Goal: Task Accomplishment & Management: Use online tool/utility

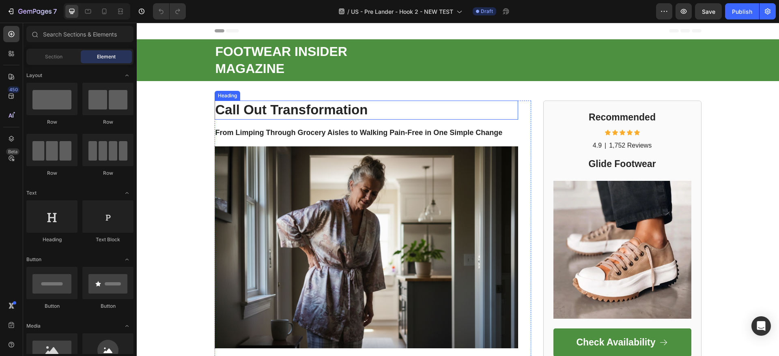
click at [325, 111] on strong "Call Out Transformation" at bounding box center [292, 109] width 153 height 15
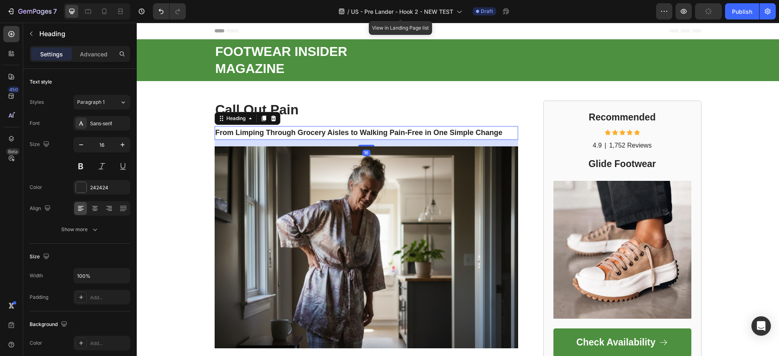
click at [346, 134] on strong "From Limping Through Grocery Aisles to Walking Pain-Free in One Simple Change" at bounding box center [359, 133] width 287 height 8
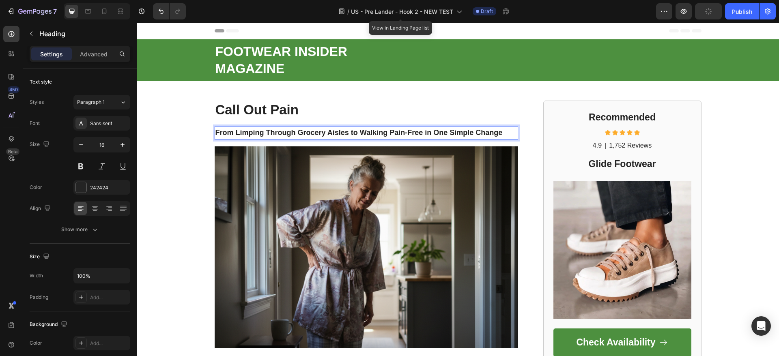
click at [346, 134] on strong "From Limping Through Grocery Aisles to Walking Pain-Free in One Simple Change" at bounding box center [359, 133] width 287 height 8
click at [217, 131] on strong "“The Hidden Reason Your Morning Steps Hurt So Much." at bounding box center [302, 132] width 172 height 7
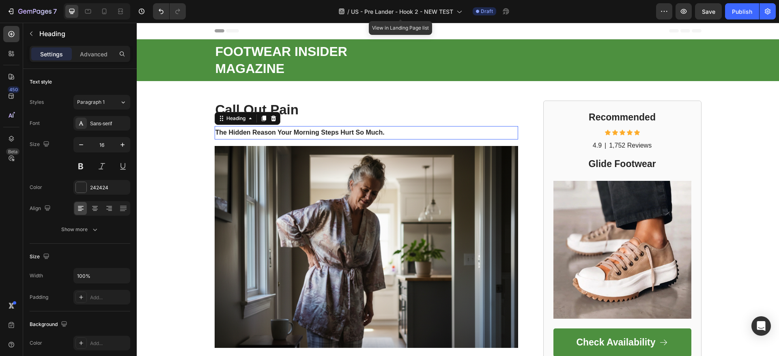
click at [279, 131] on strong "The Hidden Reason Your Morning Steps Hurt So Much." at bounding box center [300, 132] width 169 height 7
click at [280, 131] on strong "The Hidden Reason Your Morning Steps Hurt So Much." at bounding box center [300, 132] width 169 height 7
click at [281, 131] on strong "The Hidden Reason Your Morning Steps Hurt So Much." at bounding box center [300, 132] width 169 height 7
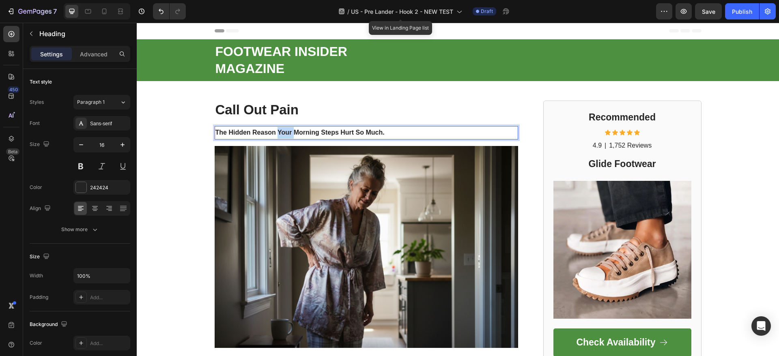
click at [281, 131] on strong "The Hidden Reason Your Morning Steps Hurt So Much." at bounding box center [300, 132] width 169 height 7
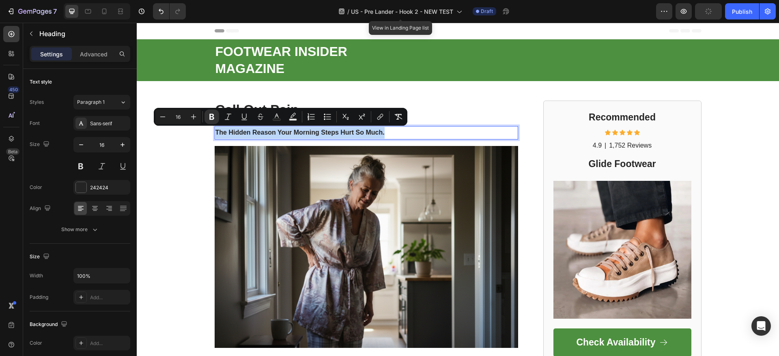
click at [281, 131] on strong "The Hidden Reason Your Morning Steps Hurt So Much." at bounding box center [300, 132] width 169 height 7
click at [210, 116] on icon "Editor contextual toolbar" at bounding box center [208, 117] width 8 height 8
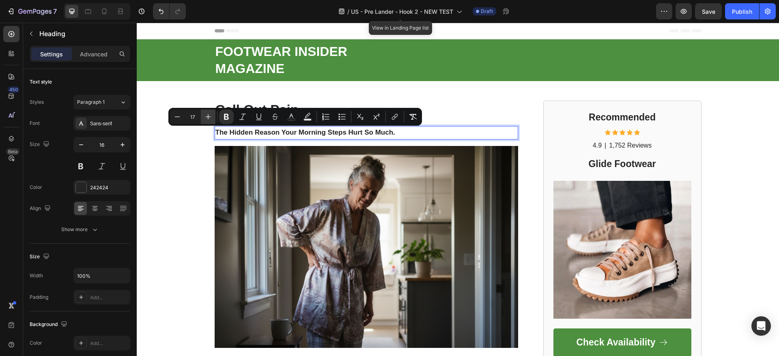
click at [210, 116] on icon "Editor contextual toolbar" at bounding box center [208, 117] width 8 height 8
type input "18"
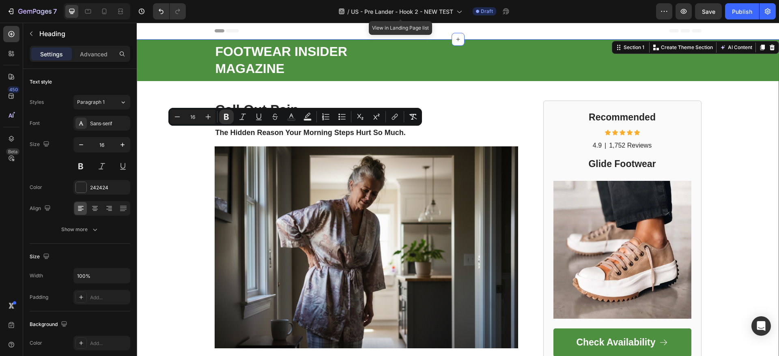
drag, startPoint x: 177, startPoint y: 161, endPoint x: 198, endPoint y: 194, distance: 39.3
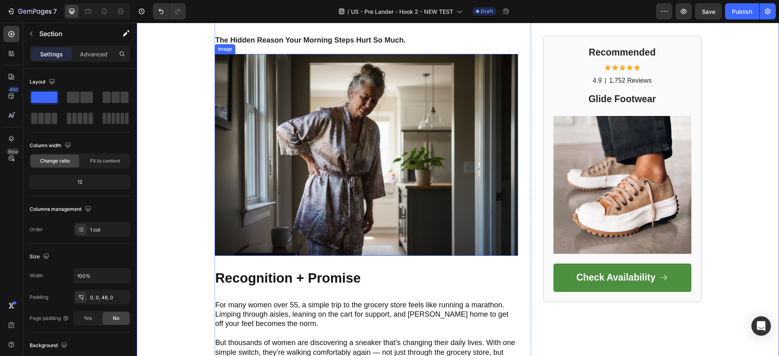
scroll to position [183, 0]
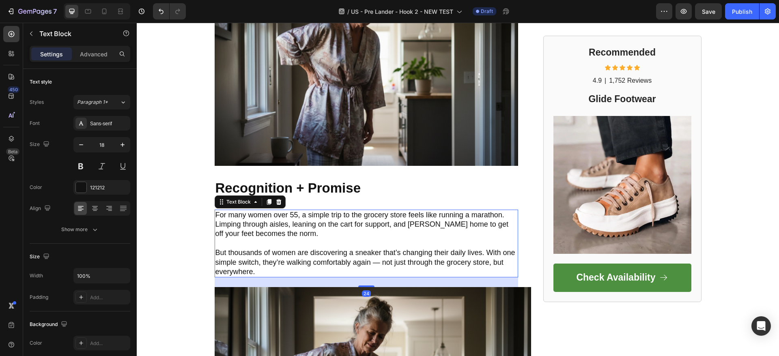
click at [274, 223] on p "For many women over 55, a simple trip to the grocery store feels like running a…" at bounding box center [367, 225] width 302 height 28
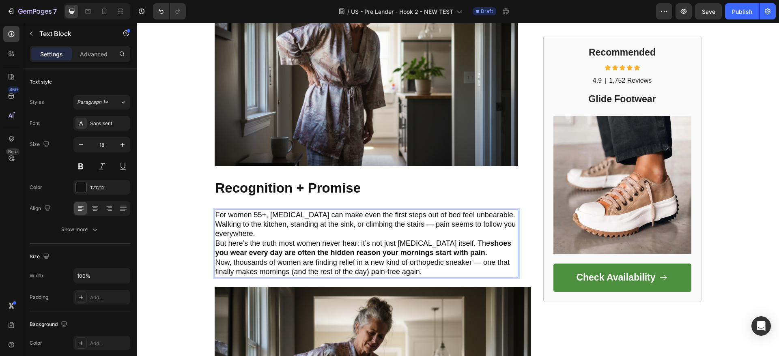
click at [267, 233] on p "For women 55+, plantar fasciitis can make even the first steps out of bed feel …" at bounding box center [367, 225] width 302 height 28
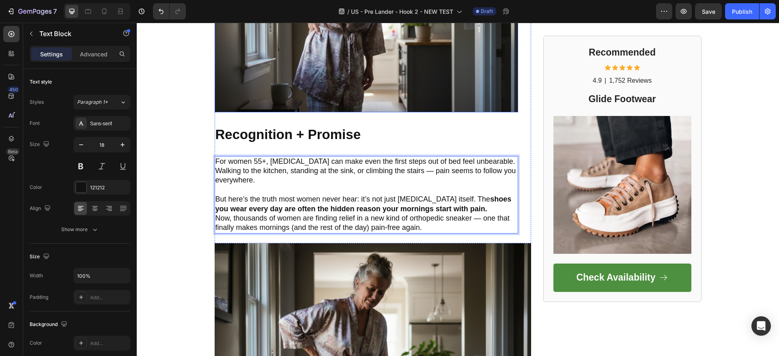
scroll to position [244, 0]
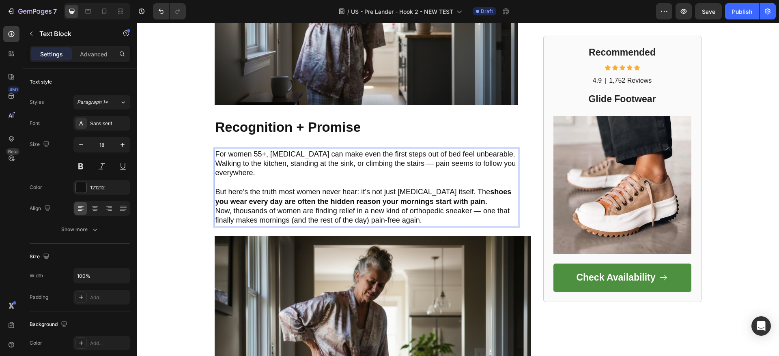
click at [387, 188] on p "But here’s the truth most women never hear: it’s not just plantar fasciitis its…" at bounding box center [367, 197] width 302 height 19
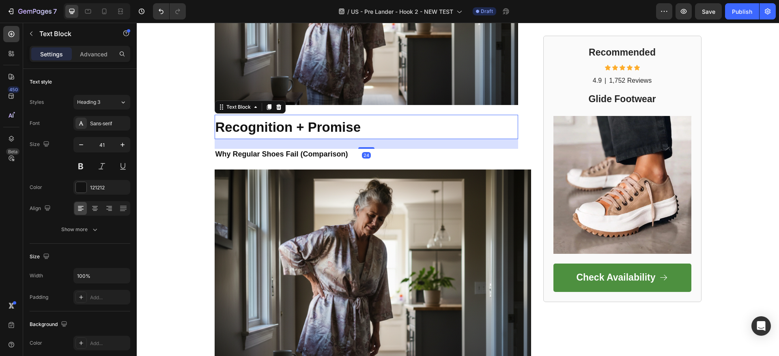
click at [288, 124] on strong "Recognition + Promise" at bounding box center [289, 127] width 146 height 15
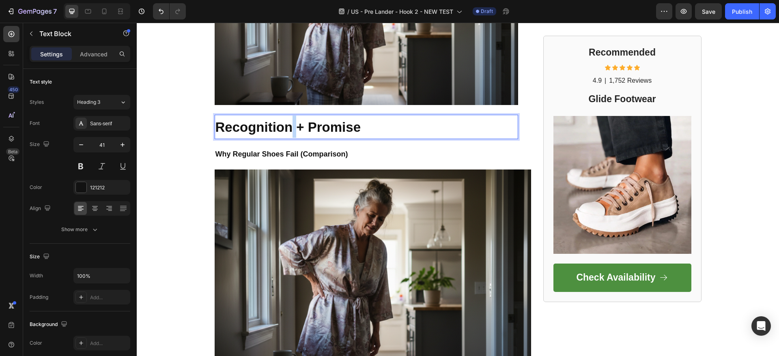
click at [288, 124] on strong "Recognition + Promise" at bounding box center [289, 127] width 146 height 15
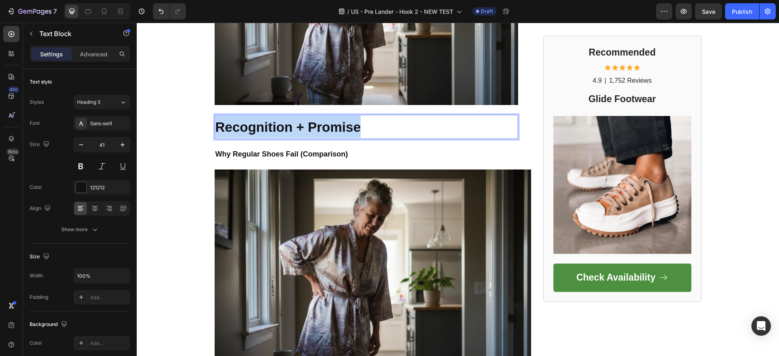
click at [288, 124] on strong "Recognition + Promise" at bounding box center [289, 127] width 146 height 15
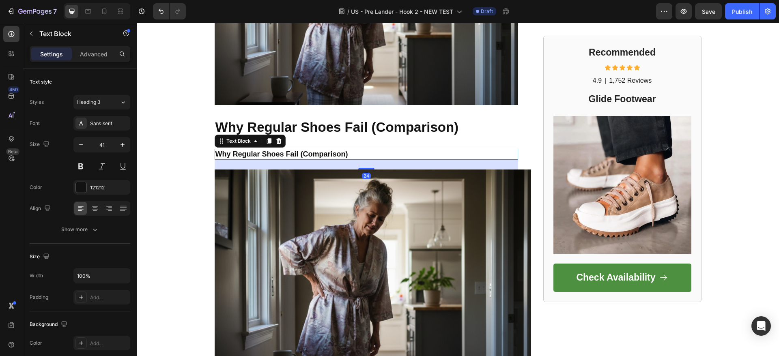
click at [304, 153] on strong "Why Regular Shoes Fail (Comparison)" at bounding box center [282, 154] width 133 height 8
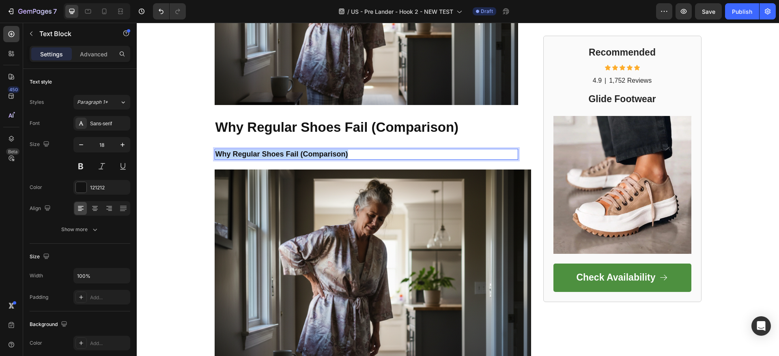
click at [305, 153] on strong "Why Regular Shoes Fail (Comparison)" at bounding box center [282, 154] width 133 height 8
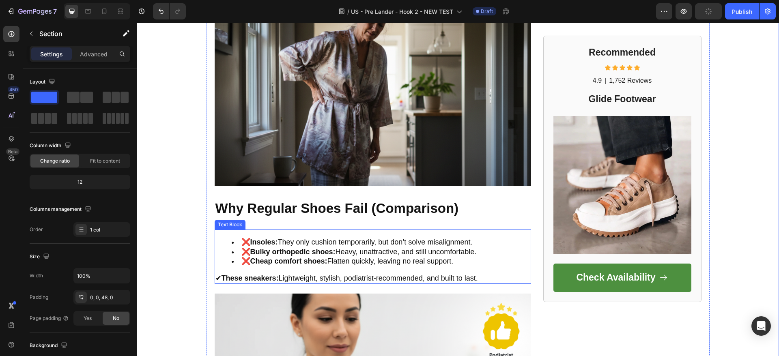
scroll to position [548, 0]
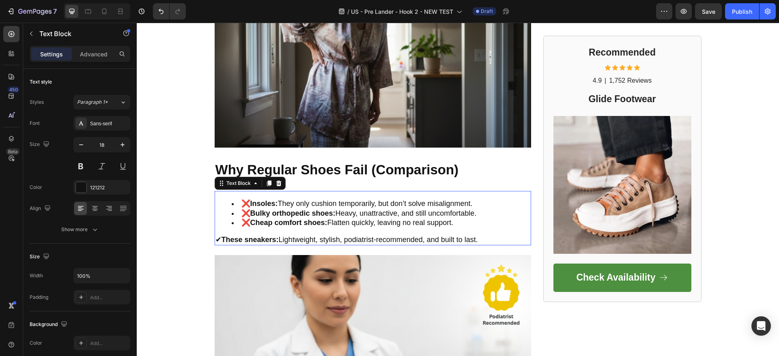
click at [286, 210] on strong "Bulky orthopedic shoes:" at bounding box center [292, 213] width 85 height 8
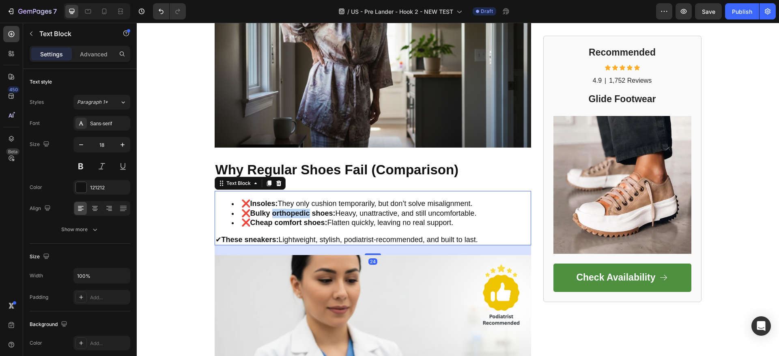
click at [286, 210] on strong "Bulky orthopedic shoes:" at bounding box center [292, 213] width 85 height 8
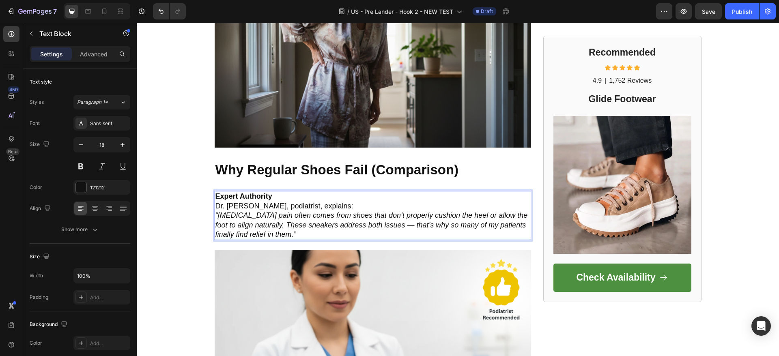
drag, startPoint x: 272, startPoint y: 196, endPoint x: 267, endPoint y: 196, distance: 4.9
click at [266, 196] on p "Expert Authority" at bounding box center [373, 196] width 315 height 9
click at [269, 196] on p "Expert Authority" at bounding box center [373, 196] width 315 height 9
click at [266, 196] on strong "Expert Authority" at bounding box center [244, 196] width 57 height 8
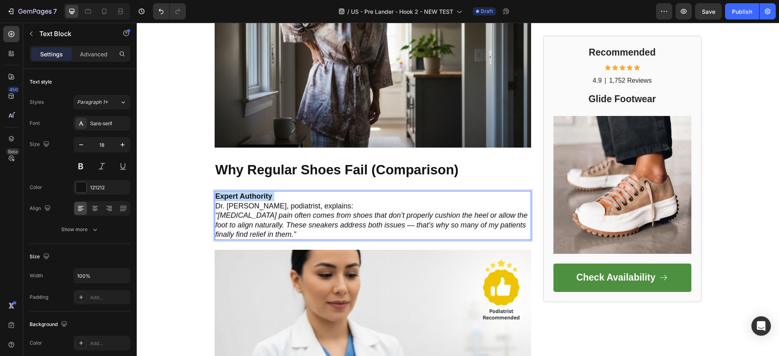
click at [266, 196] on strong "Expert Authority" at bounding box center [244, 196] width 57 height 8
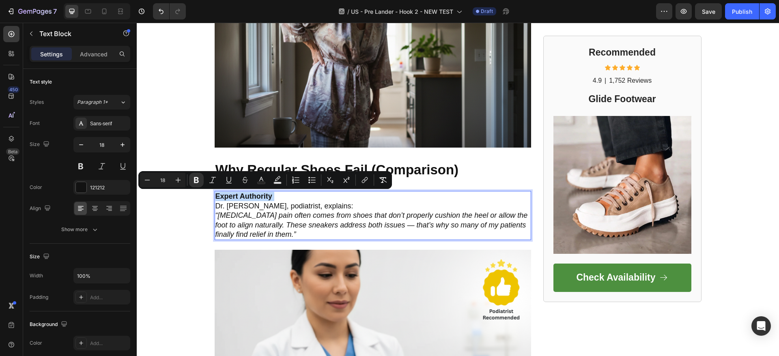
copy strong "Expert Authority"
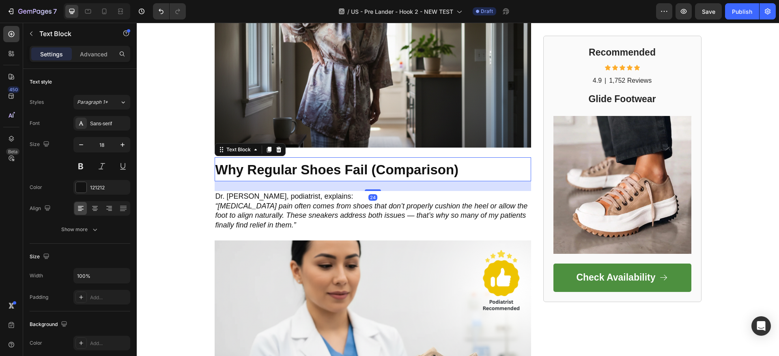
click at [282, 167] on strong "Why Regular Shoes Fail (Comparison)" at bounding box center [338, 169] width 244 height 15
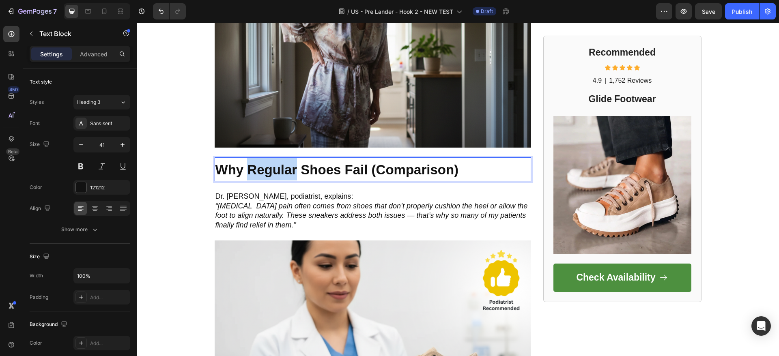
click at [282, 167] on strong "Why Regular Shoes Fail (Comparison)" at bounding box center [338, 169] width 244 height 15
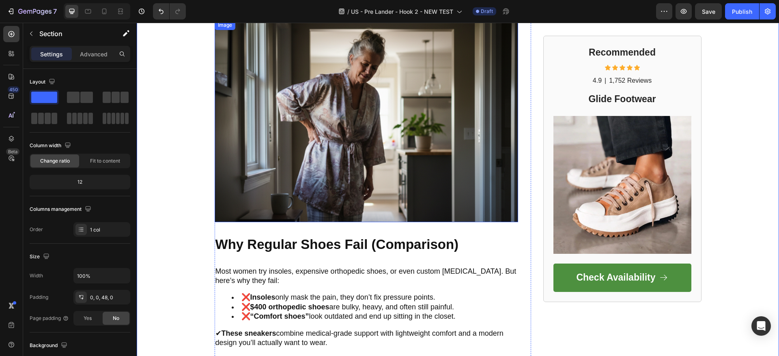
scroll to position [183, 0]
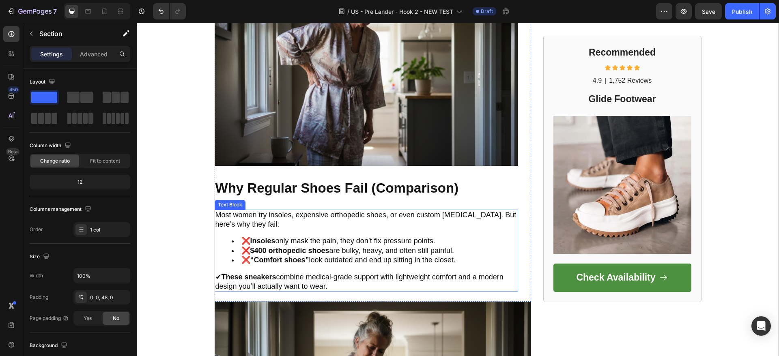
click at [285, 240] on li "❌ Insoles only mask the pain, they don’t fix pressure points." at bounding box center [375, 241] width 286 height 9
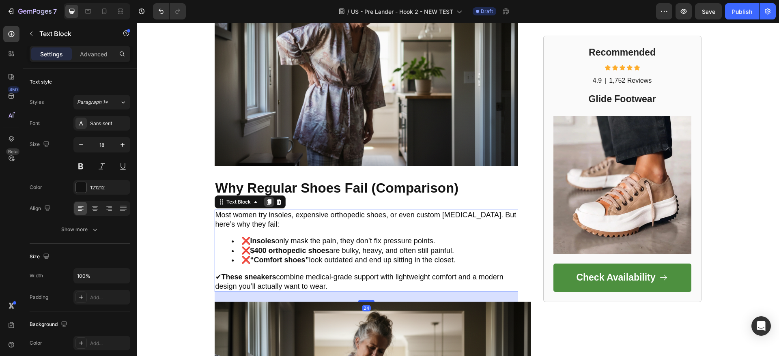
click at [267, 202] on icon at bounding box center [269, 202] width 4 height 6
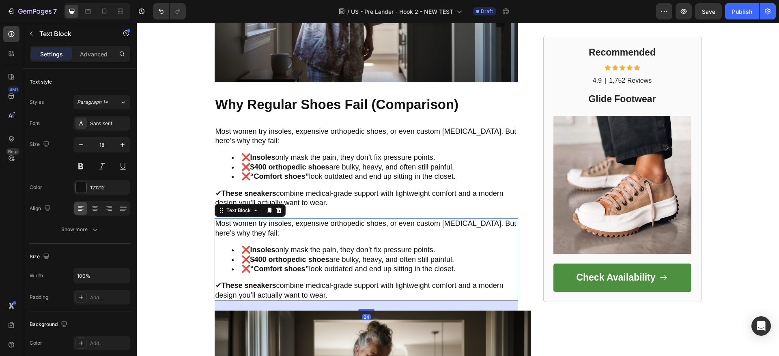
scroll to position [251, 0]
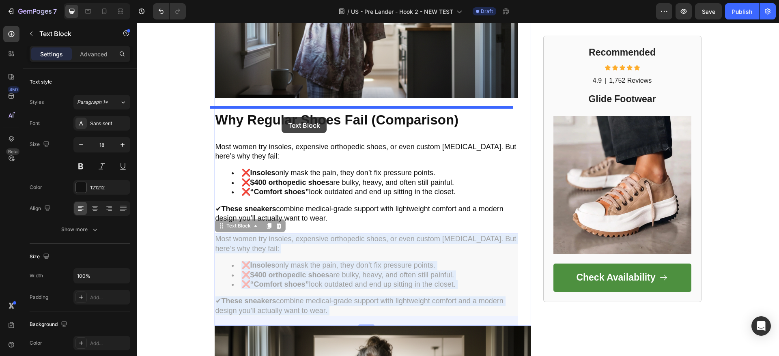
drag, startPoint x: 300, startPoint y: 257, endPoint x: 282, endPoint y: 117, distance: 140.9
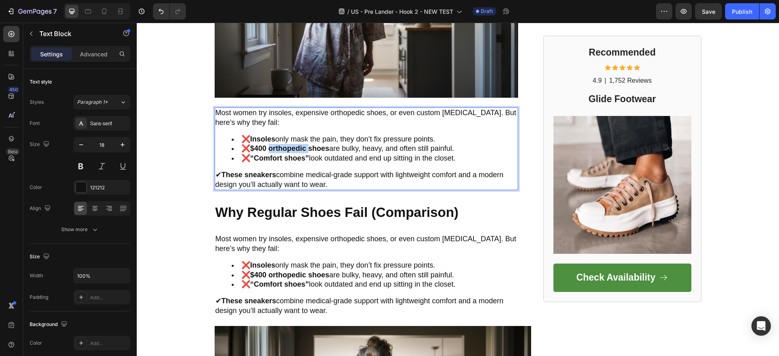
click at [272, 144] on strong "$400 orthopedic shoes" at bounding box center [289, 148] width 79 height 8
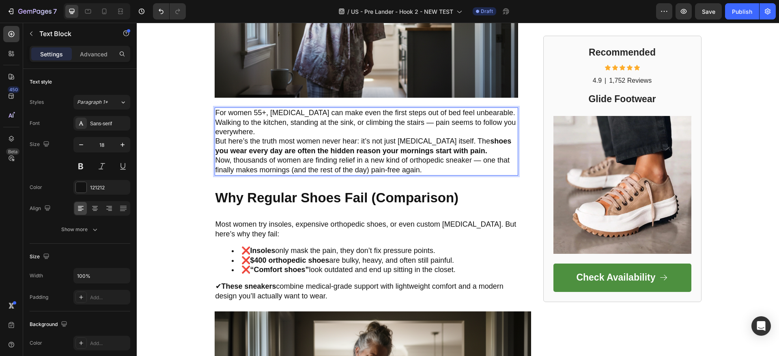
click at [294, 131] on p "For women 55+, plantar fasciitis can make even the first steps out of bed feel …" at bounding box center [367, 122] width 302 height 28
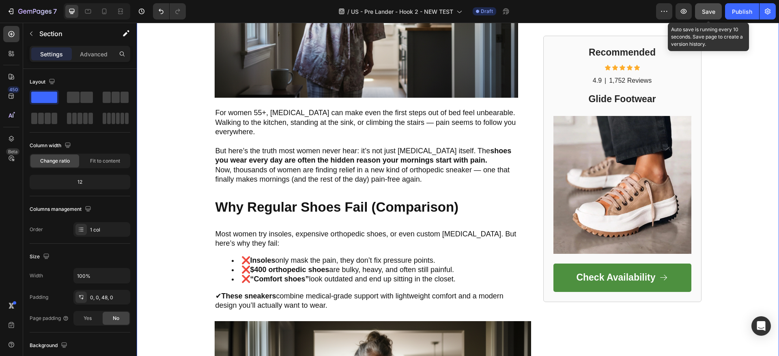
click at [718, 12] on button "Save" at bounding box center [708, 11] width 27 height 16
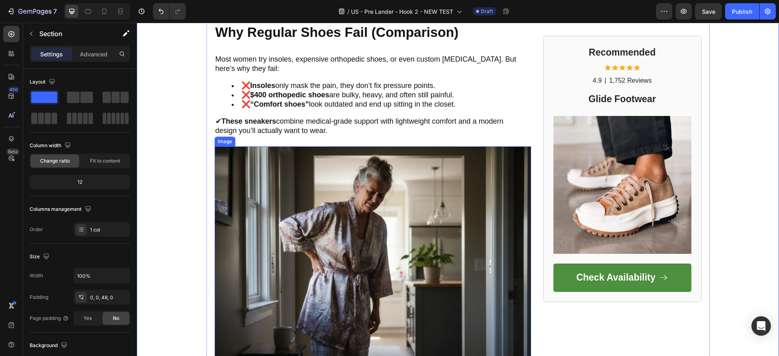
scroll to position [426, 0]
click at [346, 192] on img at bounding box center [373, 251] width 317 height 211
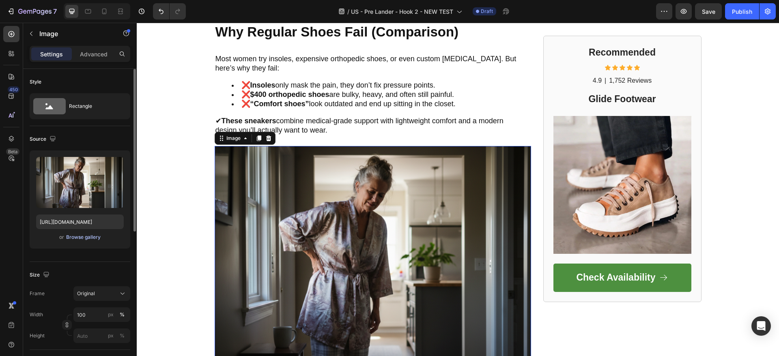
click at [89, 238] on div "Browse gallery" at bounding box center [83, 237] width 34 height 7
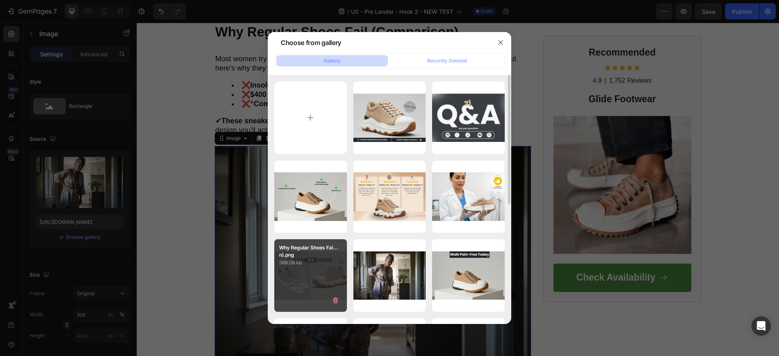
click at [322, 264] on p "388.08 kb" at bounding box center [310, 263] width 63 height 8
type input "https://cdn.shopify.com/s/files/1/0960/1564/7050/files/gempages_584216933281301…"
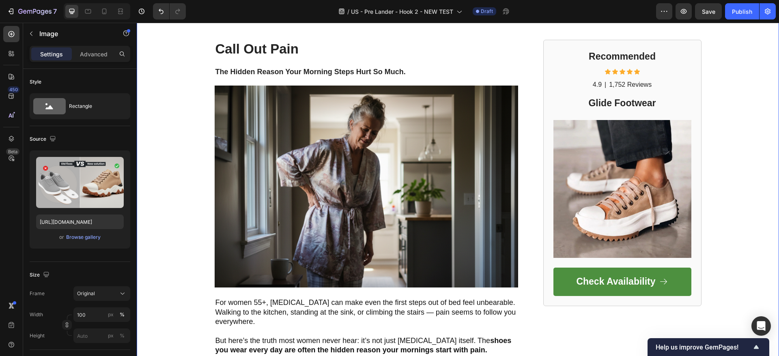
scroll to position [183, 0]
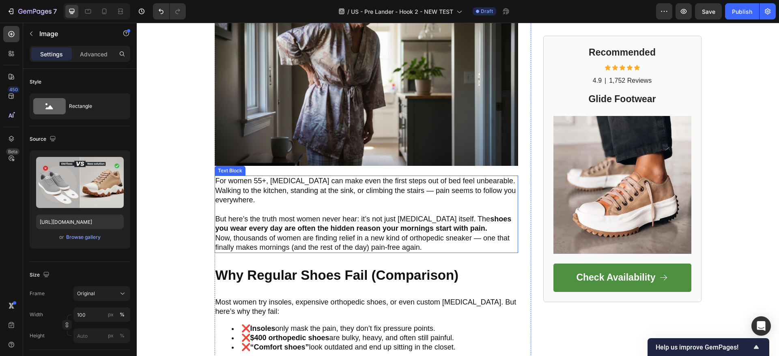
click at [396, 200] on p "For women 55+, plantar fasciitis can make even the first steps out of bed feel …" at bounding box center [367, 196] width 302 height 38
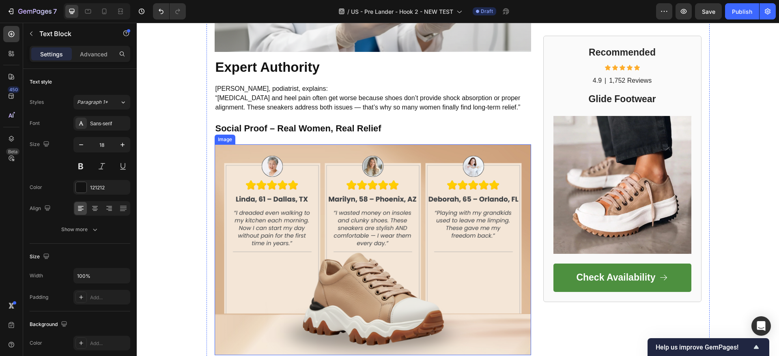
scroll to position [974, 0]
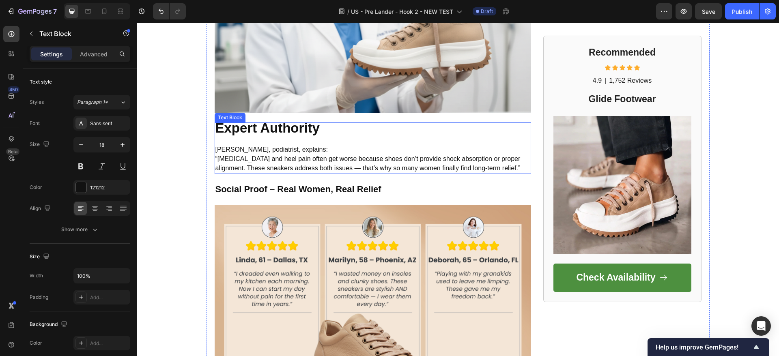
click at [272, 162] on span "“[MEDICAL_DATA] and heel pain often get worse because shoes don’t provide shock…" at bounding box center [368, 163] width 305 height 16
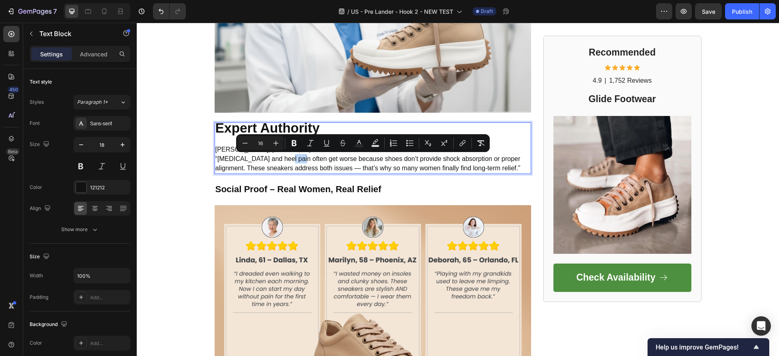
click at [271, 157] on span "“[MEDICAL_DATA] and heel pain often get worse because shoes don’t provide shock…" at bounding box center [368, 163] width 305 height 16
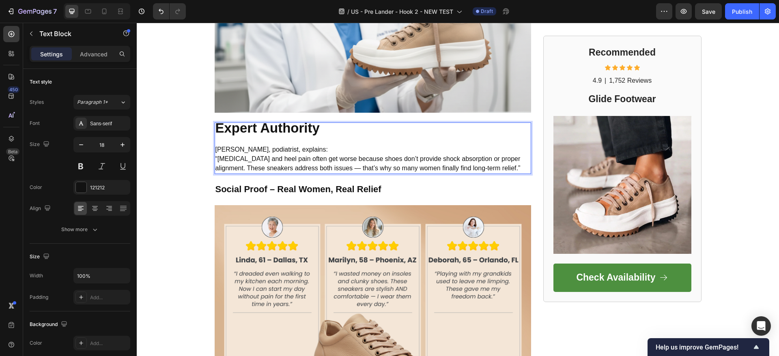
click at [316, 156] on span "“[MEDICAL_DATA] and heel pain often get worse because shoes don’t provide shock…" at bounding box center [368, 163] width 305 height 16
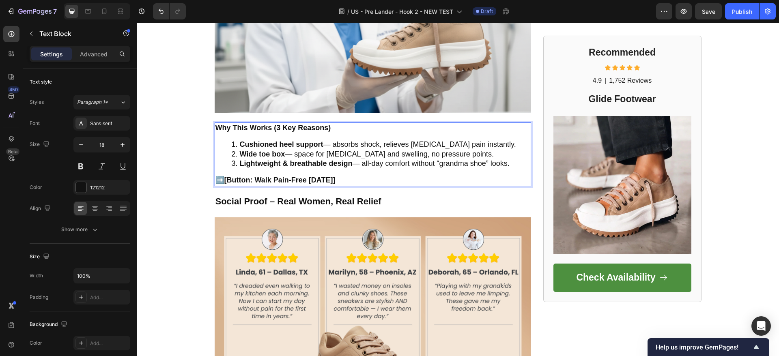
click at [291, 127] on strong "Why This Works (3 Key Reasons)" at bounding box center [274, 128] width 116 height 8
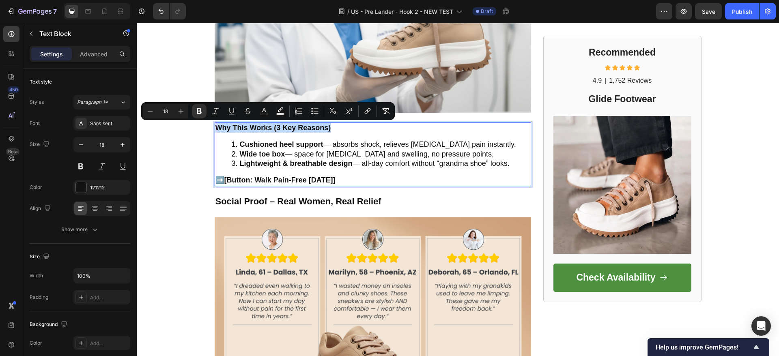
copy strong "Why This Works (3 Key Reasons)"
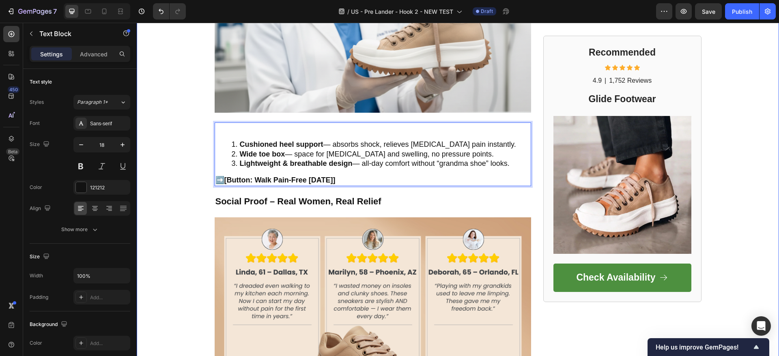
click at [171, 143] on div "FOOTWEAR INSIDER MAGAZINE Text Block Row Row ⁠⁠⁠⁠⁠⁠⁠ Call Out Pain Heading ⁠⁠⁠⁠…" at bounding box center [458, 11] width 642 height 1892
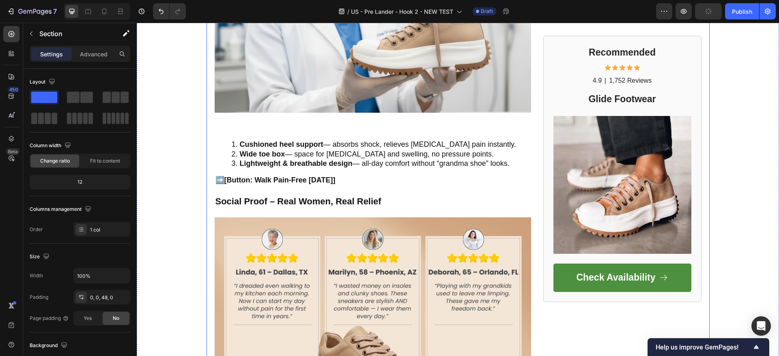
click at [258, 197] on strong "Social Proof – Real Women, Real Relief" at bounding box center [299, 201] width 166 height 10
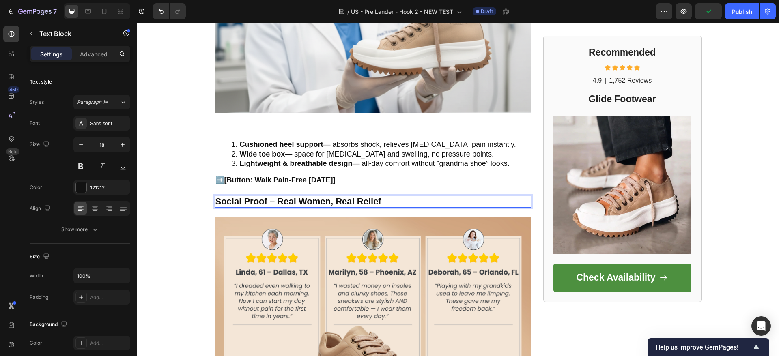
click at [259, 198] on strong "Social Proof – Real Women, Real Relief" at bounding box center [299, 201] width 166 height 10
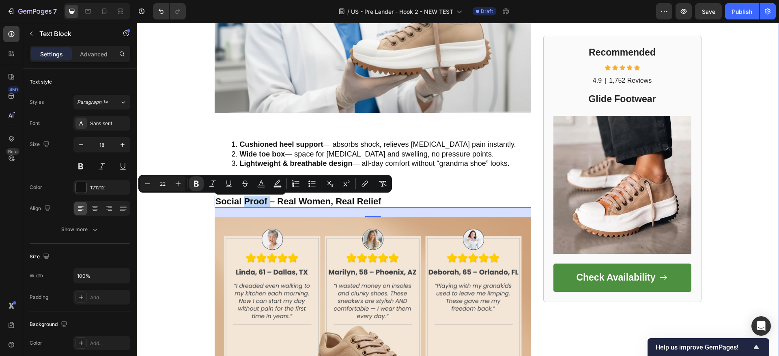
click at [173, 221] on div "FOOTWEAR INSIDER MAGAZINE Text Block Row Row ⁠⁠⁠⁠⁠⁠⁠ Call Out Pain Heading ⁠⁠⁠⁠…" at bounding box center [458, 11] width 642 height 1892
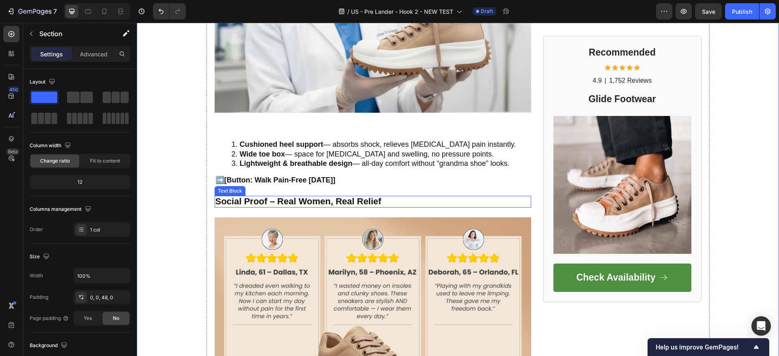
click at [289, 199] on strong "Social Proof – Real Women, Real Relief" at bounding box center [299, 201] width 166 height 10
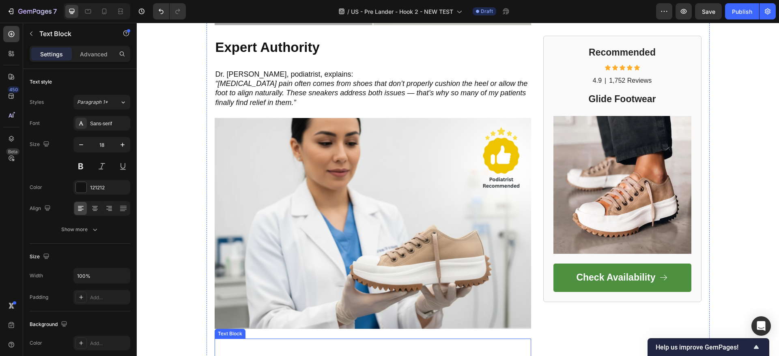
scroll to position [670, 0]
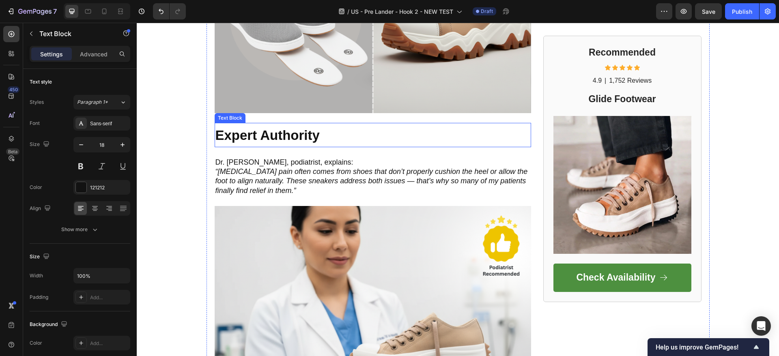
click at [263, 137] on strong "Expert Authority" at bounding box center [268, 135] width 104 height 15
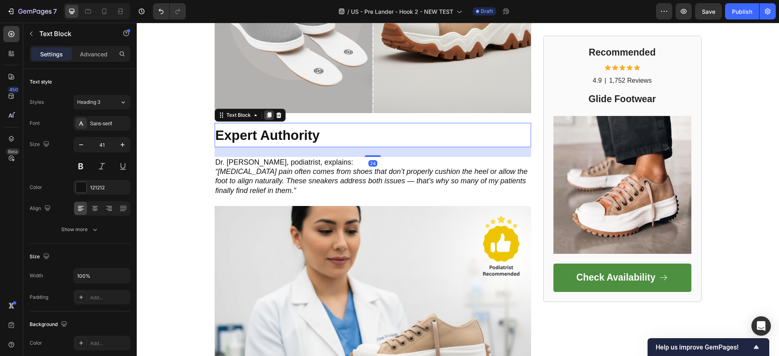
click at [267, 115] on icon at bounding box center [269, 115] width 4 height 6
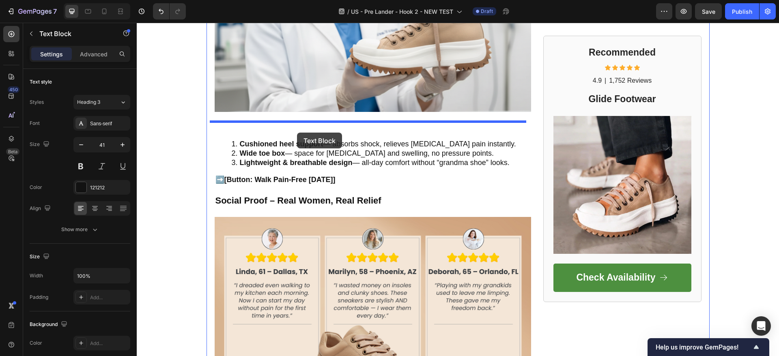
drag, startPoint x: 321, startPoint y: 168, endPoint x: 297, endPoint y: 133, distance: 42.9
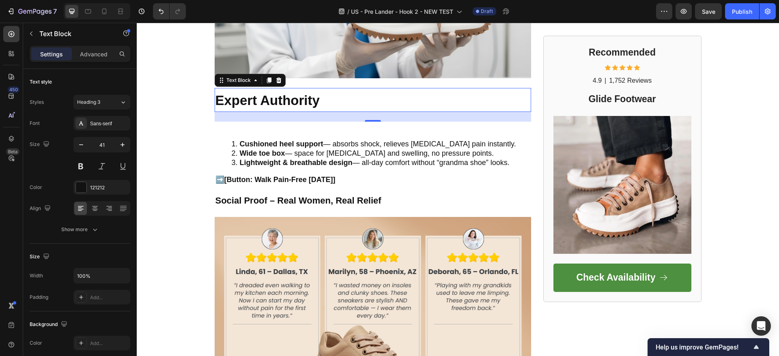
scroll to position [974, 0]
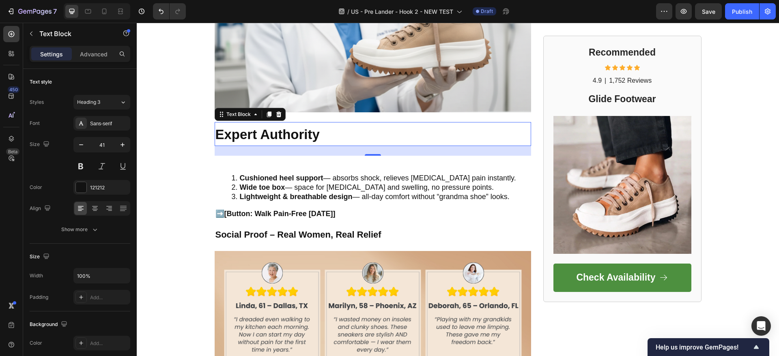
click at [251, 131] on strong "Expert Authority" at bounding box center [268, 134] width 104 height 15
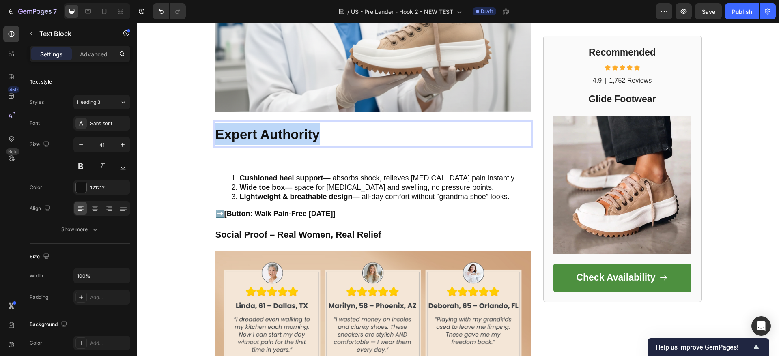
click at [251, 131] on strong "Expert Authority" at bounding box center [268, 134] width 104 height 15
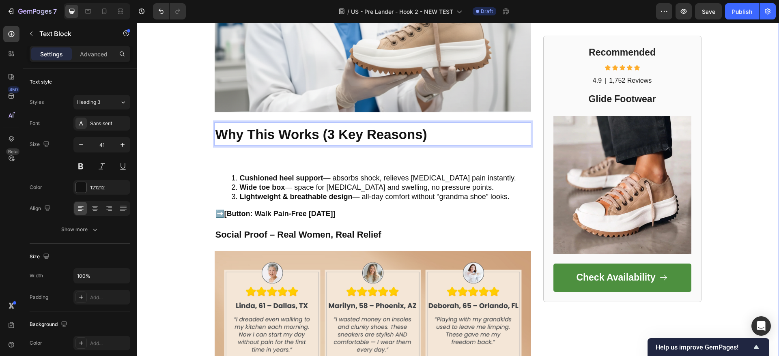
click at [138, 172] on div "FOOTWEAR INSIDER MAGAZINE Text Block Row Row ⁠⁠⁠⁠⁠⁠⁠ Call Out Pain Heading ⁠⁠⁠⁠…" at bounding box center [458, 27] width 642 height 1925
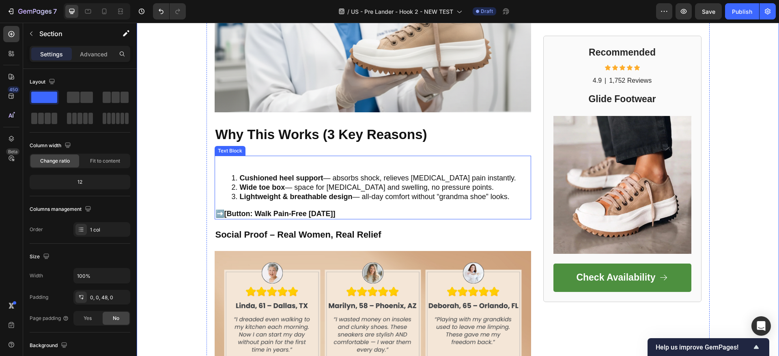
click at [243, 165] on p "Rich Text Editor. Editing area: main" at bounding box center [373, 161] width 315 height 9
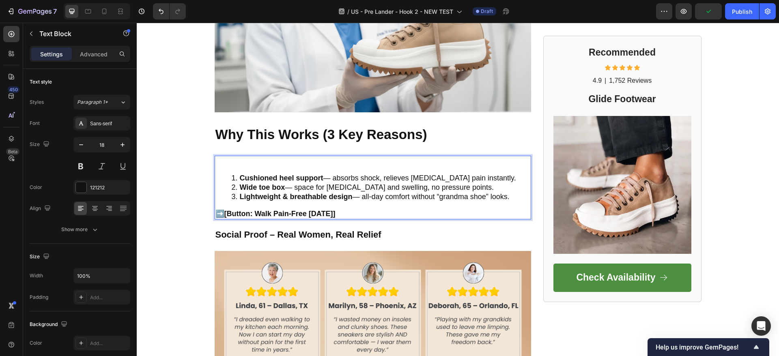
click at [234, 168] on div "Cushioned heel support — absorbs shock, relieves plantar fasciitis pain instant…" at bounding box center [373, 188] width 317 height 64
click at [226, 177] on ol "Cushioned heel support — absorbs shock, relieves plantar fasciitis pain instant…" at bounding box center [373, 188] width 315 height 28
click at [227, 181] on ol "Cushioned heel support — absorbs shock, relieves plantar fasciitis pain instant…" at bounding box center [373, 188] width 315 height 28
click at [233, 197] on li "Lightweight & breathable design — all-day comfort without “grandma shoe” looks." at bounding box center [381, 196] width 299 height 9
click at [234, 188] on li "Wide toe box — space for bunions and swelling, no pressure points. ⁠⁠⁠⁠⁠⁠⁠ Ligh…" at bounding box center [381, 192] width 299 height 19
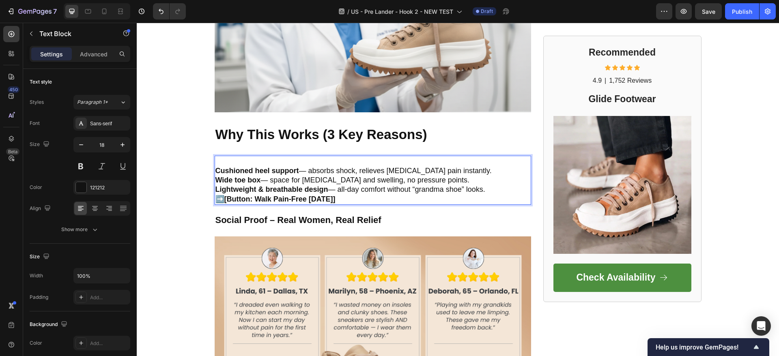
click at [331, 200] on p "➡️ [Button: Walk Pain-Free Today]" at bounding box center [373, 199] width 315 height 9
click at [323, 201] on strong "[Button: Walk Pain-Free Today]" at bounding box center [279, 199] width 111 height 8
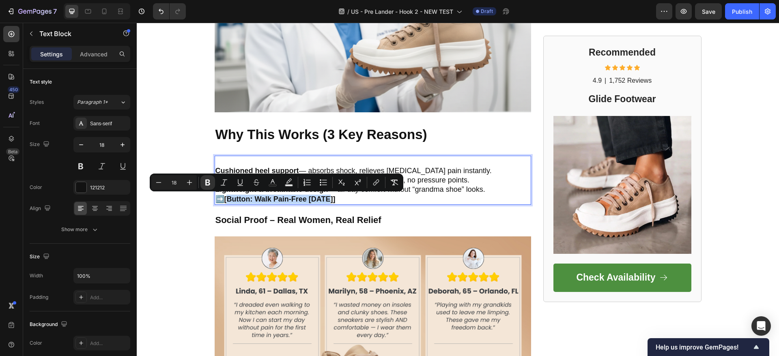
drag, startPoint x: 328, startPoint y: 200, endPoint x: 226, endPoint y: 204, distance: 101.5
click at [226, 204] on p "➡️ [Button: Walk Pain-Free Today]" at bounding box center [373, 199] width 315 height 9
copy strong "Button: Walk Pain-Free Today"
click at [278, 197] on strong "[Button: Walk Pain-Free Today]" at bounding box center [279, 199] width 111 height 8
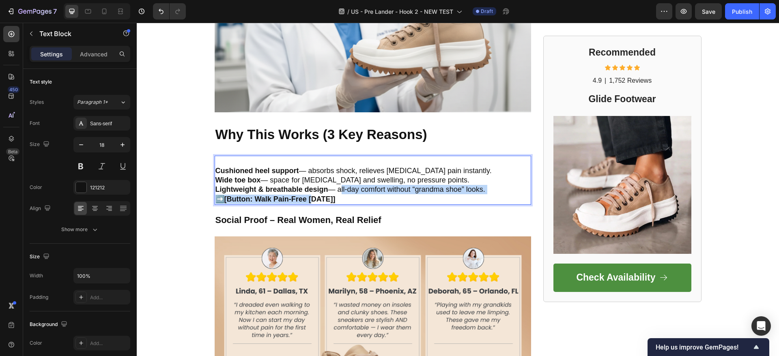
drag, startPoint x: 335, startPoint y: 194, endPoint x: 313, endPoint y: 205, distance: 24.9
click at [309, 204] on div "Cushioned heel support — absorbs shock, relieves plantar fasciitis pain instant…" at bounding box center [373, 180] width 317 height 49
click at [316, 205] on div "⁠⁠⁠⁠⁠⁠⁠ Call Out Pain Heading ⁠⁠⁠⁠⁠⁠⁠ The Hidden Reason Your Morning Steps Hurt…" at bounding box center [373, 50] width 317 height 1849
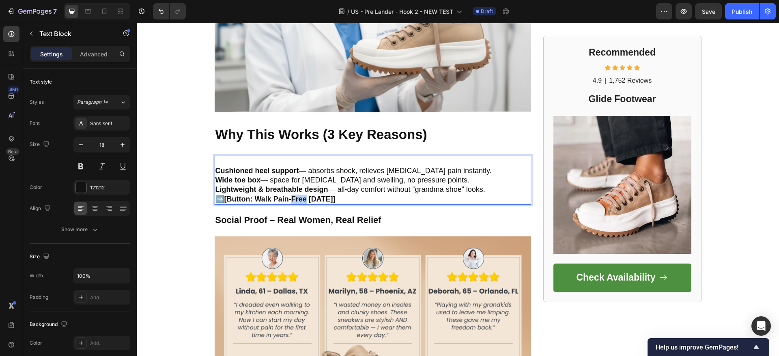
click at [291, 202] on strong "[Button: Walk Pain-Free Today]" at bounding box center [279, 199] width 111 height 8
click at [259, 188] on strong "Lightweight & breathable design" at bounding box center [272, 189] width 113 height 8
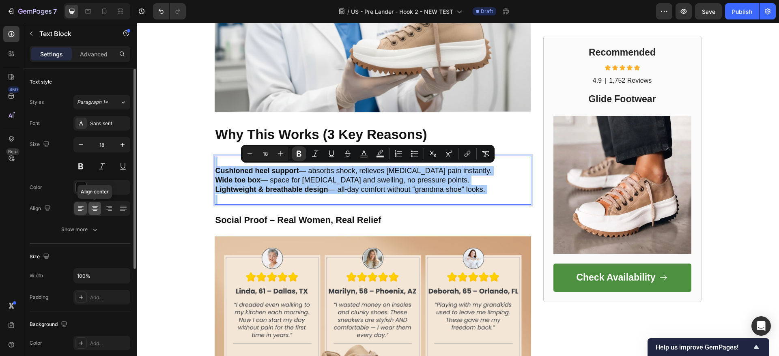
click at [95, 213] on div at bounding box center [94, 208] width 13 height 13
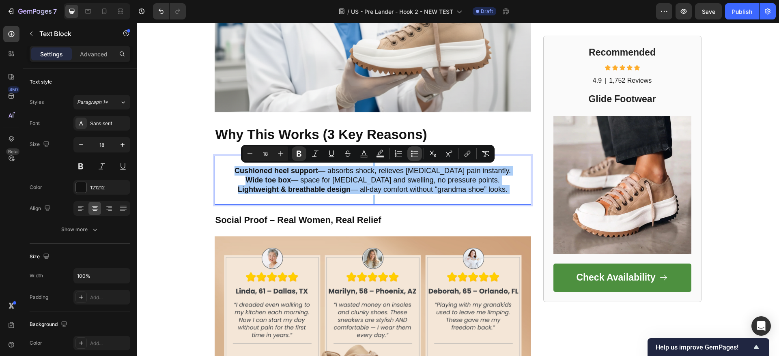
click at [412, 153] on icon "Editor contextual toolbar" at bounding box center [412, 154] width 2 height 2
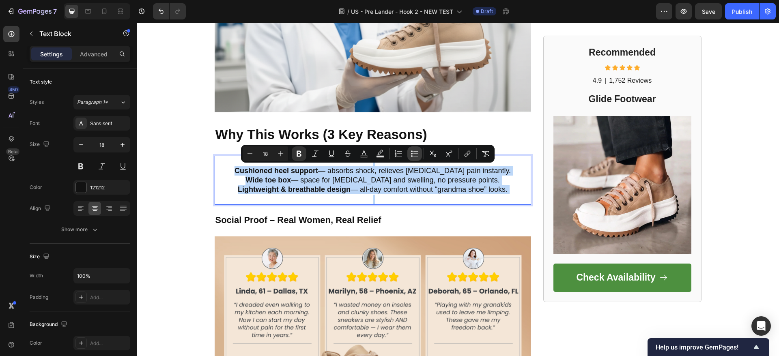
type input "18"
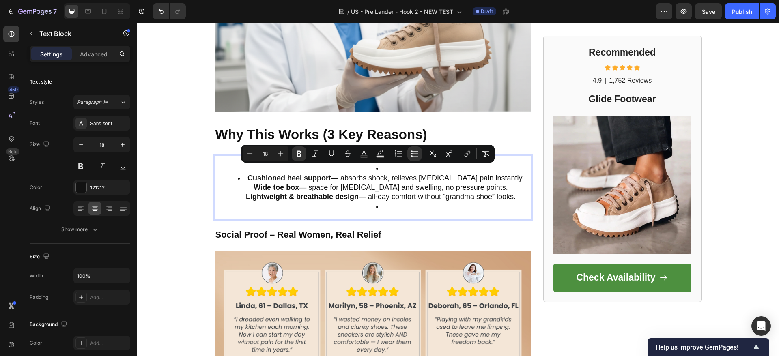
click at [282, 193] on strong "Lightweight & breathable design" at bounding box center [302, 197] width 113 height 8
click at [265, 187] on strong "Wide toe box" at bounding box center [276, 187] width 45 height 8
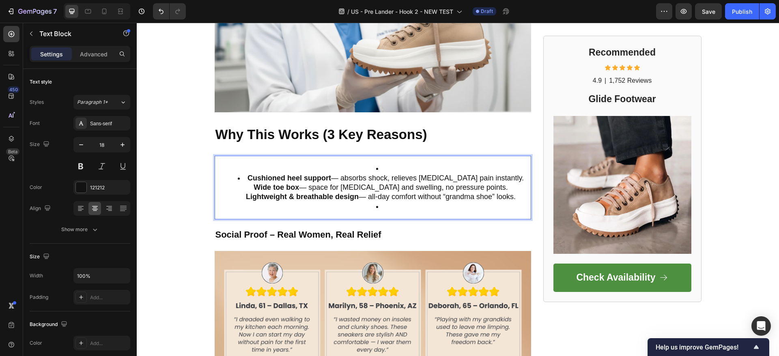
click at [517, 176] on li "Cushioned heel support — absorbs shock, relieves plantar fasciitis pain instant…" at bounding box center [381, 188] width 299 height 28
click at [500, 185] on li "Wide toe box — space for bunions and swelling, no pressure points. Lightweight …" at bounding box center [381, 192] width 299 height 19
click at [379, 205] on li "Rich Text Editor. Editing area: main" at bounding box center [381, 206] width 299 height 9
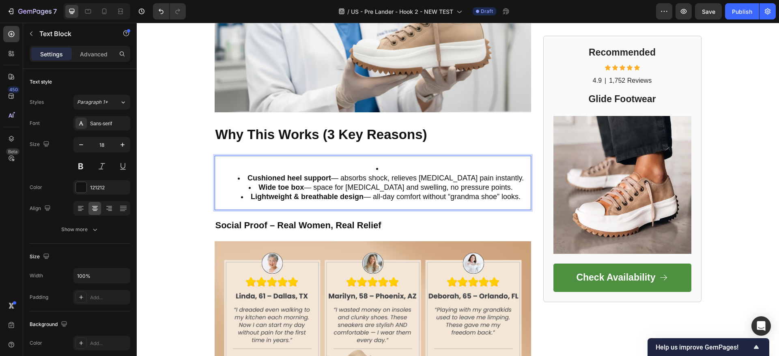
click at [388, 162] on div "Cushioned heel support — absorbs shock, relieves plantar fasciitis pain instant…" at bounding box center [373, 183] width 317 height 54
click at [297, 183] on li "Wide toe box — space for bunions and swelling, no pressure points." at bounding box center [381, 187] width 299 height 9
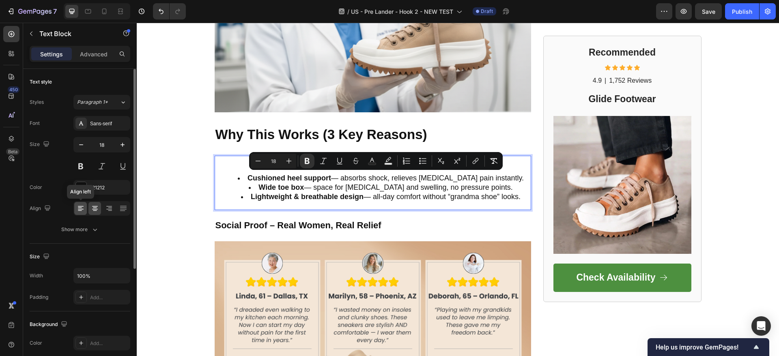
click at [81, 214] on div at bounding box center [80, 208] width 13 height 13
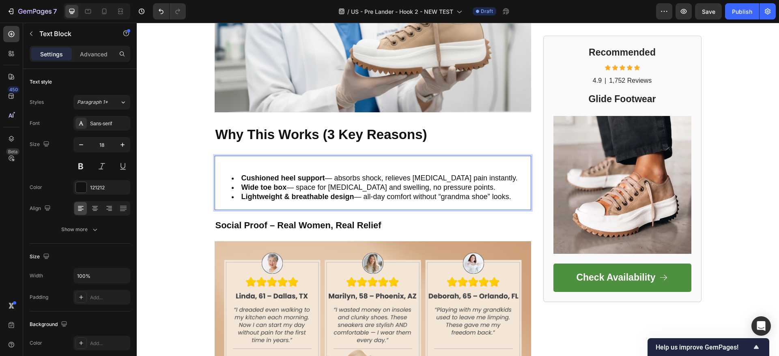
click at [219, 168] on div "Cushioned heel support — absorbs shock, relieves plantar fasciitis pain instant…" at bounding box center [373, 183] width 317 height 54
click at [247, 163] on p "Rich Text Editor. Editing area: main" at bounding box center [373, 161] width 315 height 9
click at [220, 174] on ul "Cushioned heel support — absorbs shock, relieves plantar fasciitis pain instant…" at bounding box center [373, 188] width 315 height 28
click at [219, 181] on ul "Cushioned heel support — absorbs shock, relieves plantar fasciitis pain instant…" at bounding box center [373, 188] width 315 height 28
click at [234, 171] on div "Cushioned heel support — absorbs shock, relieves plantar fasciitis pain instant…" at bounding box center [373, 183] width 317 height 54
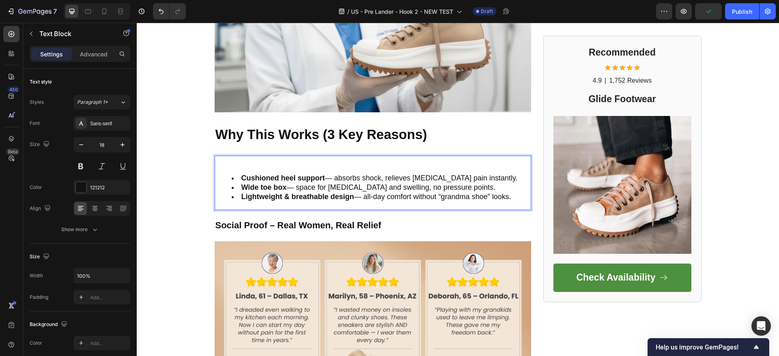
click at [239, 166] on p "Rich Text Editor. Editing area: main" at bounding box center [373, 161] width 315 height 9
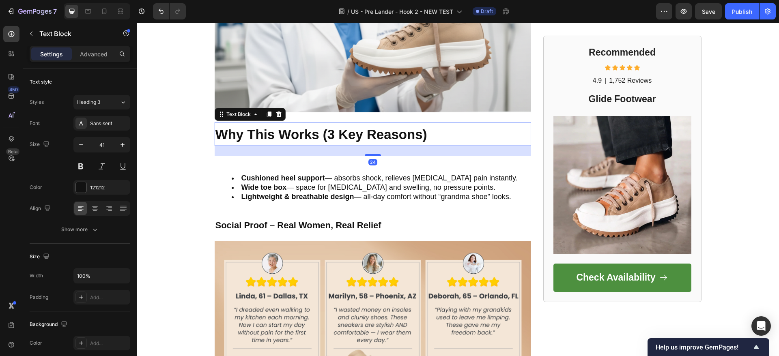
click at [248, 131] on strong "Why This Works (3 Key Reasons)" at bounding box center [322, 134] width 212 height 15
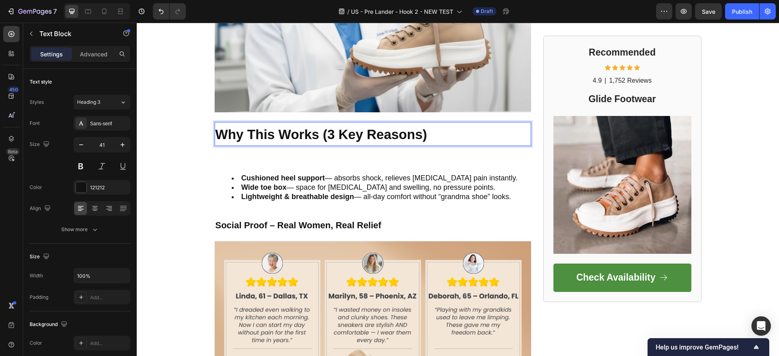
click at [248, 131] on strong "Why This Works (3 Key Reasons)" at bounding box center [322, 134] width 212 height 15
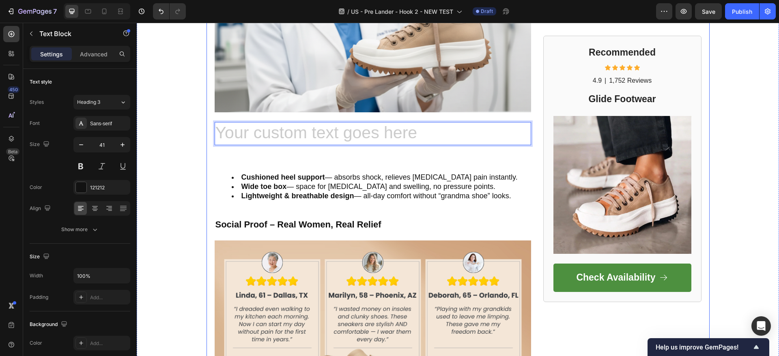
click at [154, 155] on div "FOOTWEAR INSIDER MAGAZINE Text Block Row Row ⁠⁠⁠⁠⁠⁠⁠ Call Out Pain Heading ⁠⁠⁠⁠…" at bounding box center [458, 22] width 642 height 1915
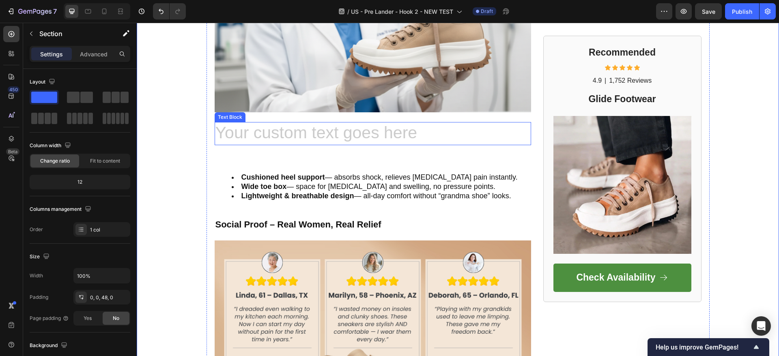
click at [235, 140] on div "Rich Text Editor. Editing area: main" at bounding box center [373, 133] width 317 height 23
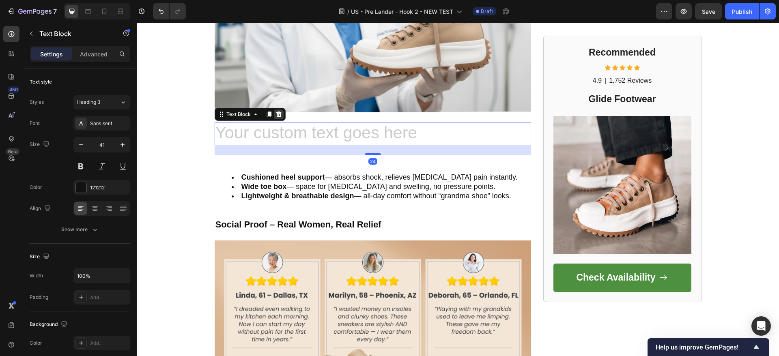
click at [276, 116] on icon at bounding box center [278, 115] width 5 height 6
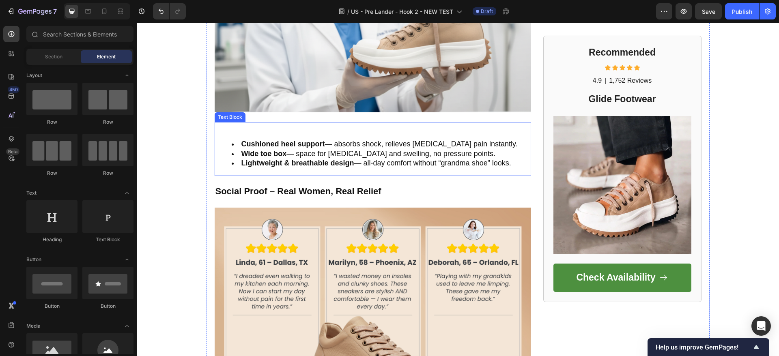
click at [239, 134] on div "Cushioned heel support — absorbs shock, relieves plantar fasciitis pain instant…" at bounding box center [373, 149] width 317 height 54
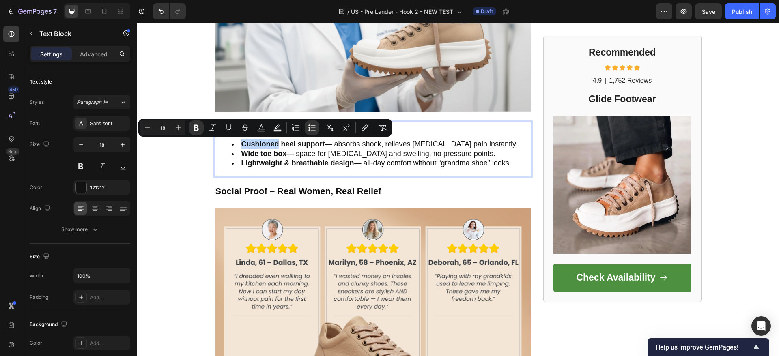
click at [207, 155] on div "⁠⁠⁠⁠⁠⁠⁠ Call Out Pain Heading ⁠⁠⁠⁠⁠⁠⁠ The Hidden Reason Your Morning Steps Hurt…" at bounding box center [458, 36] width 503 height 1821
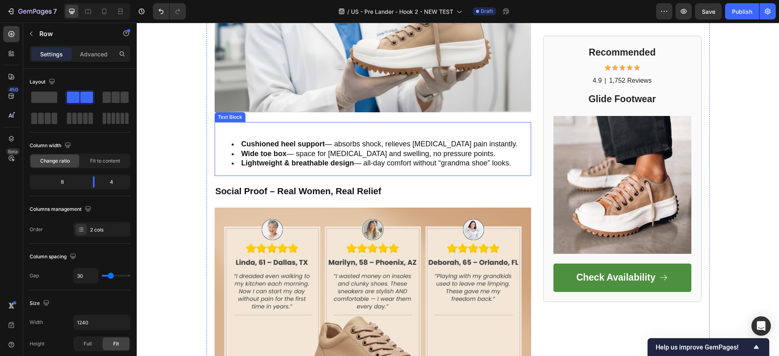
click at [226, 128] on p "Rich Text Editor. Editing area: main" at bounding box center [373, 127] width 315 height 9
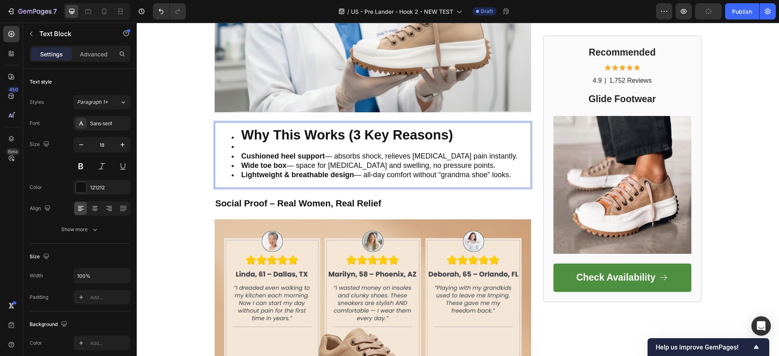
click at [244, 143] on li "Rich Text Editor. Editing area: main" at bounding box center [381, 146] width 299 height 9
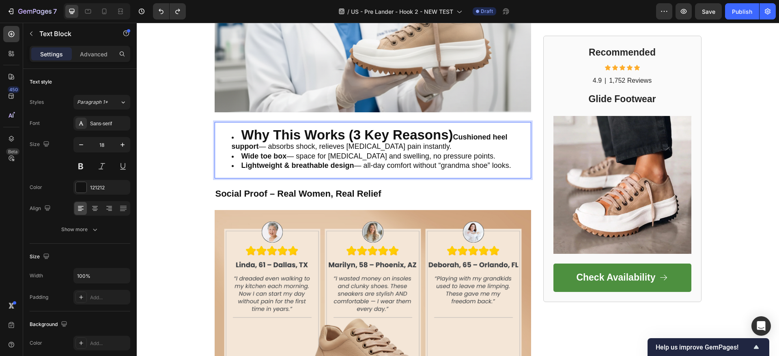
click at [246, 138] on strong "Why This Works (3 Key Reasons)" at bounding box center [347, 134] width 212 height 15
click at [163, 189] on div "FOOTWEAR INSIDER MAGAZINE Text Block Row Row ⁠⁠⁠⁠⁠⁠⁠ Call Out Pain Heading ⁠⁠⁠⁠…" at bounding box center [458, 7] width 642 height 1884
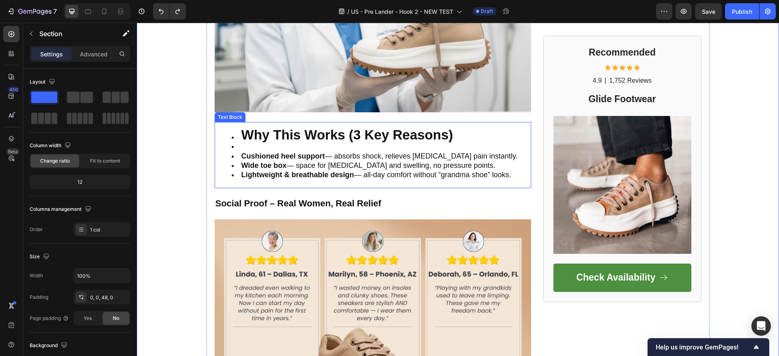
click at [251, 154] on strong "Cushioned heel support" at bounding box center [283, 156] width 84 height 8
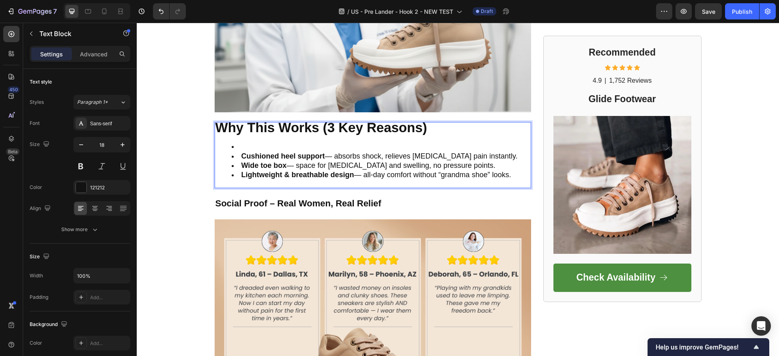
click at [232, 146] on li "Rich Text Editor. Editing area: main" at bounding box center [381, 146] width 299 height 9
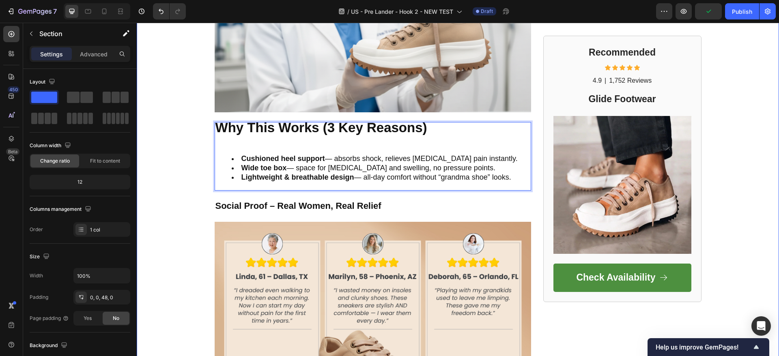
click at [181, 125] on div "FOOTWEAR INSIDER MAGAZINE Text Block Row Row ⁠⁠⁠⁠⁠⁠⁠ Call Out Pain Heading ⁠⁠⁠⁠…" at bounding box center [458, 13] width 642 height 1897
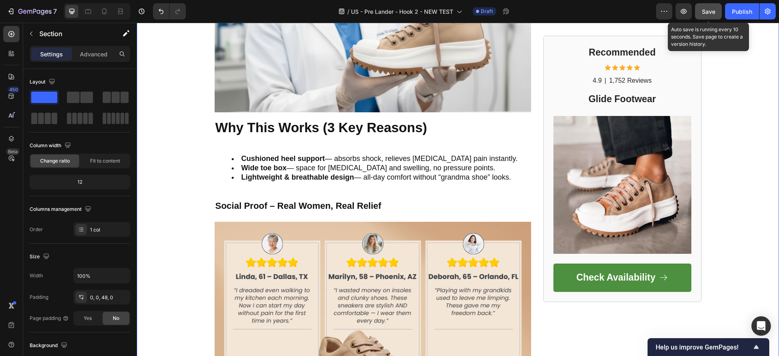
click at [710, 12] on span "Save" at bounding box center [708, 11] width 13 height 7
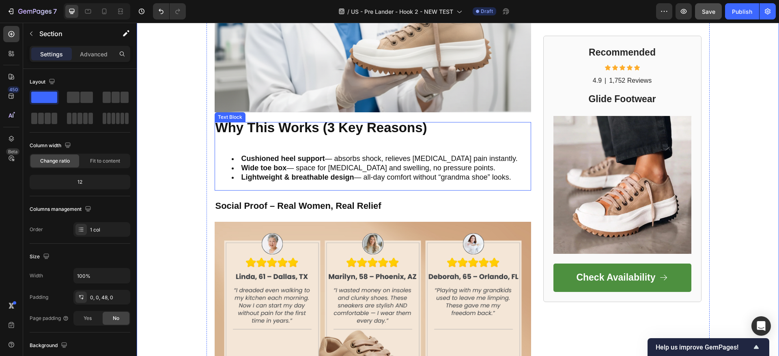
click at [326, 126] on strong "Why This Works (3 Key Reasons)" at bounding box center [322, 127] width 212 height 15
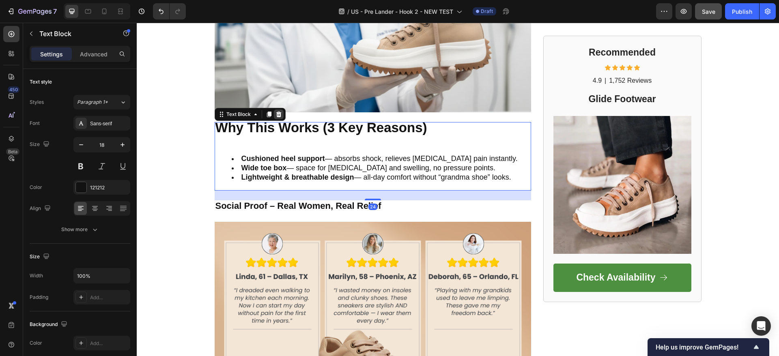
click at [276, 113] on icon at bounding box center [278, 115] width 5 height 6
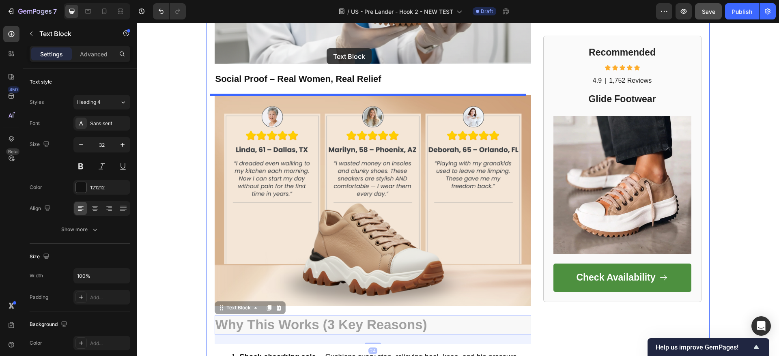
scroll to position [1015, 0]
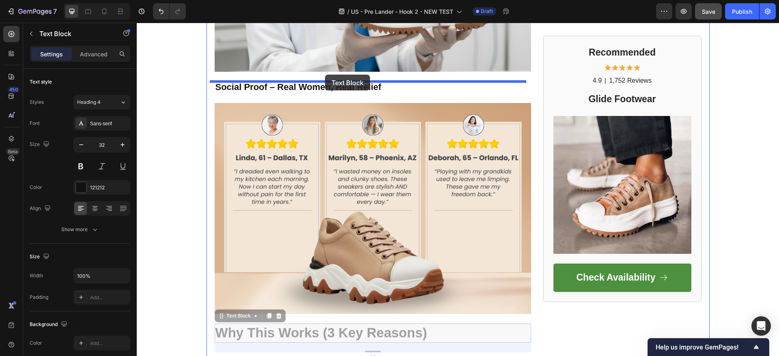
drag, startPoint x: 335, startPoint y: 196, endPoint x: 325, endPoint y: 75, distance: 121.4
click at [325, 75] on div "Header FOOTWEAR INSIDER MAGAZINE Text Block Row Row ⁠⁠⁠⁠⁠⁠⁠ Call Out Pain Headi…" at bounding box center [458, 99] width 642 height 2182
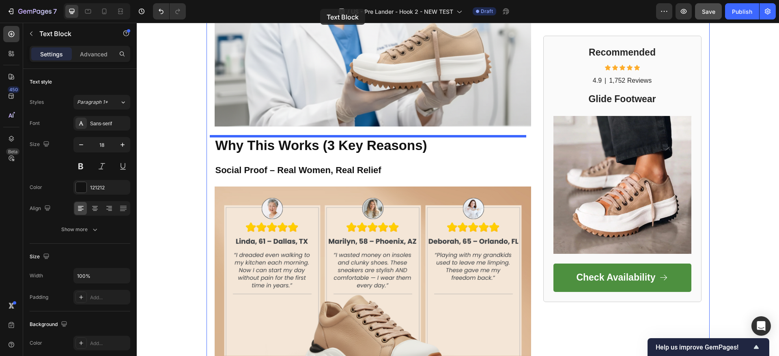
scroll to position [952, 0]
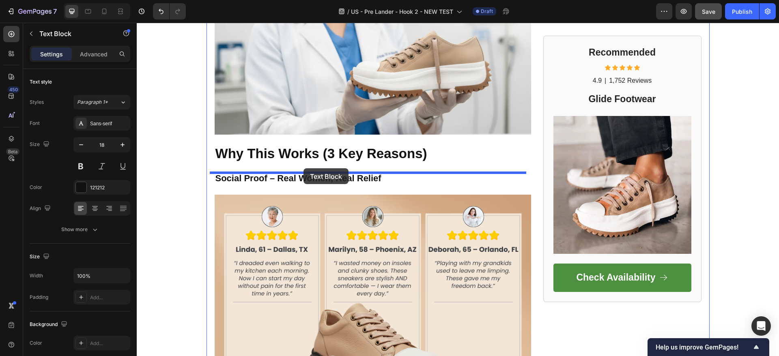
drag, startPoint x: 330, startPoint y: 200, endPoint x: 304, endPoint y: 168, distance: 41.5
click at [304, 168] on div "Header FOOTWEAR INSIDER MAGAZINE Text Block Row Row ⁠⁠⁠⁠⁠⁠⁠ Call Out Pain Headi…" at bounding box center [458, 162] width 642 height 2182
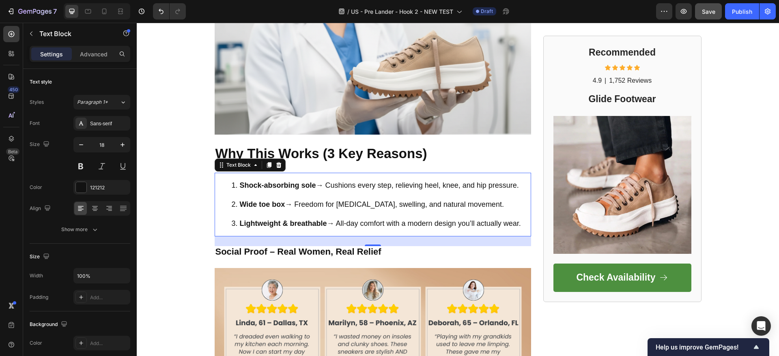
click at [287, 221] on strong "Lightweight & breathable" at bounding box center [283, 224] width 87 height 8
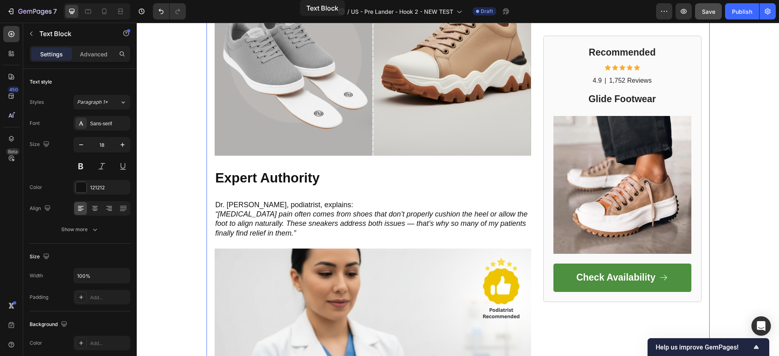
scroll to position [557, 0]
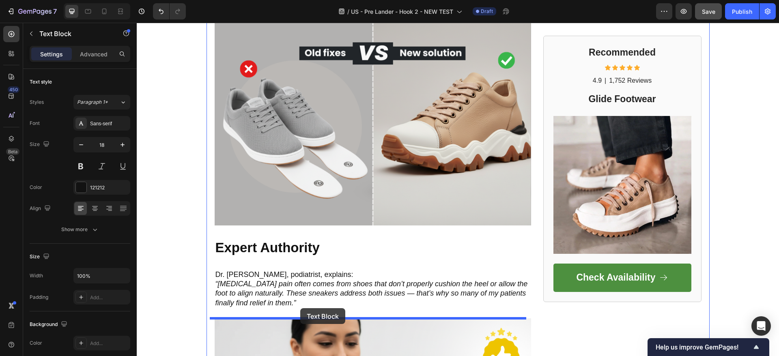
drag, startPoint x: 298, startPoint y: 68, endPoint x: 300, endPoint y: 310, distance: 241.9
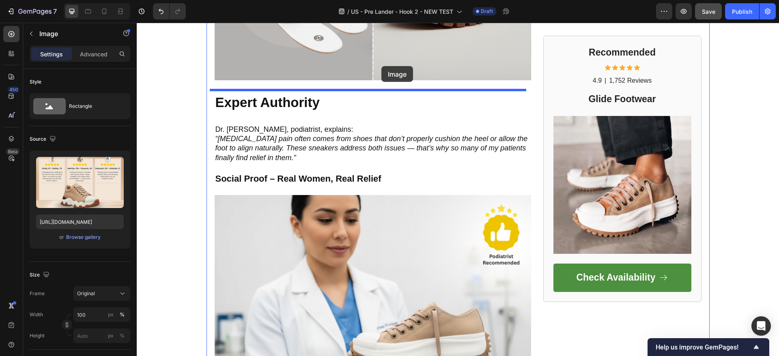
scroll to position [651, 0]
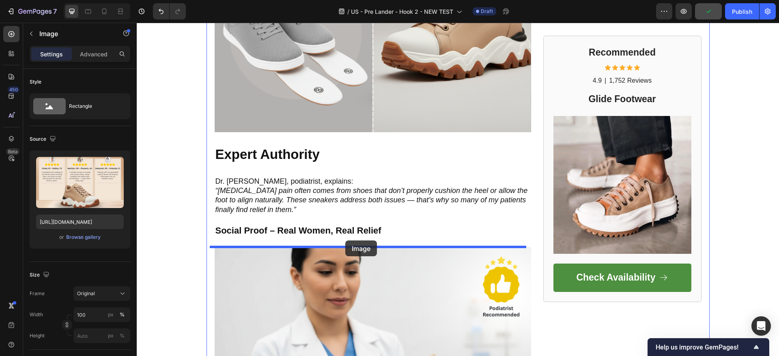
drag, startPoint x: 386, startPoint y: 160, endPoint x: 322, endPoint y: 240, distance: 102.5
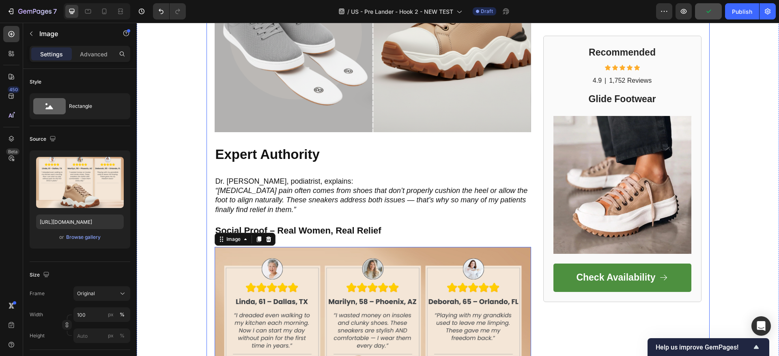
click at [270, 152] on strong "Expert Authority" at bounding box center [268, 154] width 104 height 15
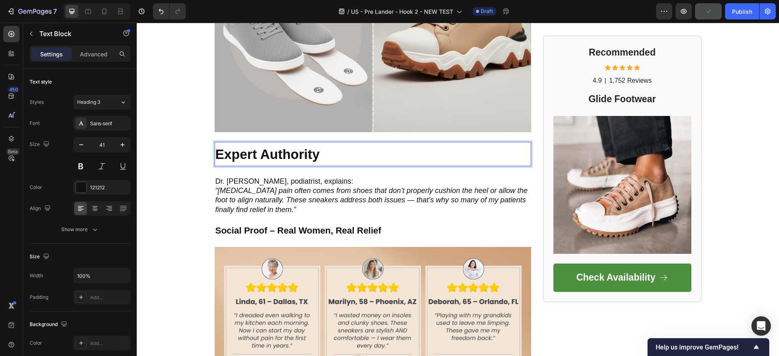
click at [270, 152] on strong "Expert Authority" at bounding box center [268, 154] width 104 height 15
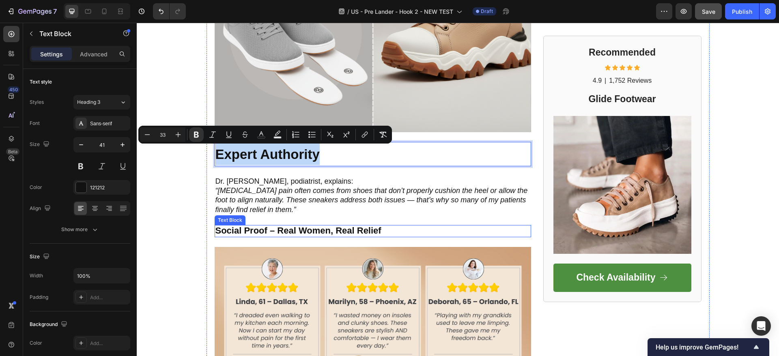
click at [266, 233] on strong "Social Proof – Real Women, Real Relief" at bounding box center [299, 231] width 166 height 10
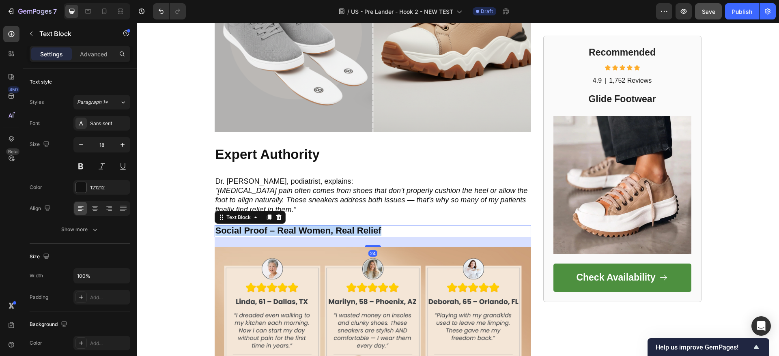
click at [266, 233] on strong "Social Proof – Real Women, Real Relief" at bounding box center [299, 231] width 166 height 10
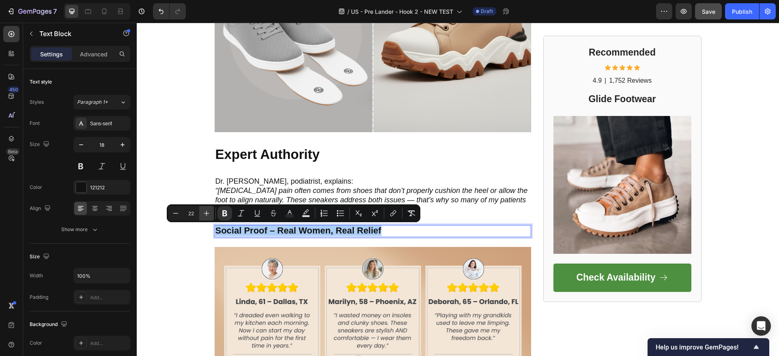
click at [206, 218] on button "Plus" at bounding box center [206, 213] width 15 height 15
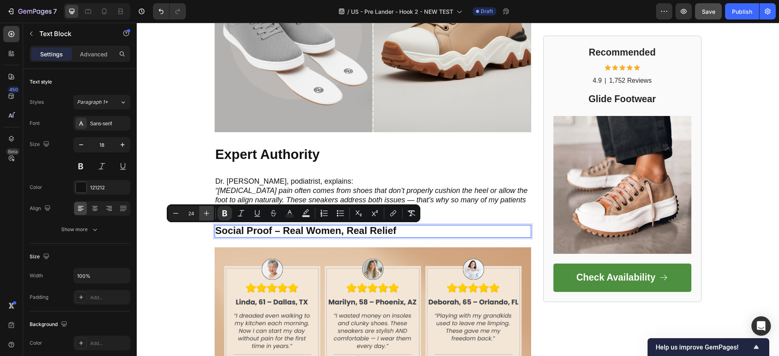
click at [206, 218] on button "Plus" at bounding box center [206, 213] width 15 height 15
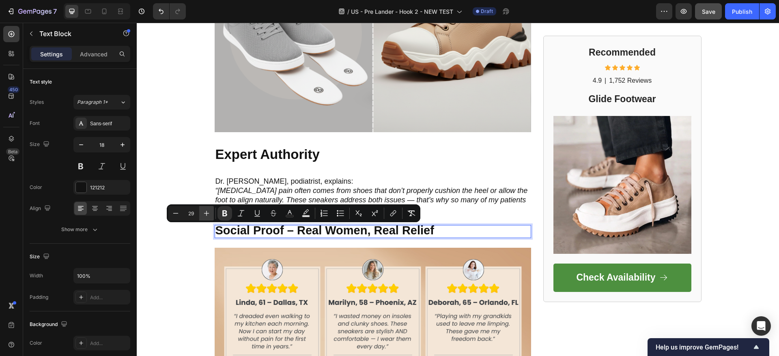
click at [206, 218] on button "Plus" at bounding box center [206, 213] width 15 height 15
type input "33"
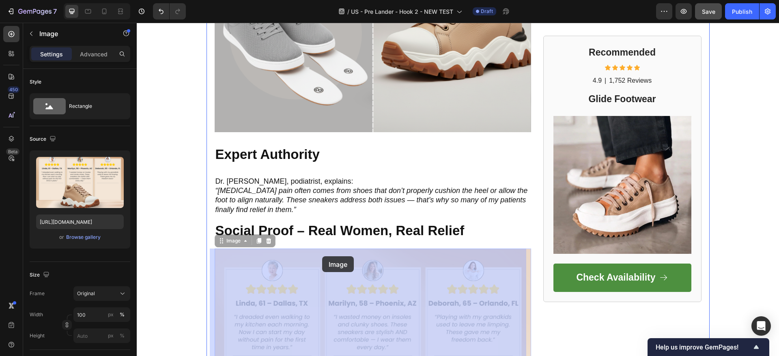
drag, startPoint x: 322, startPoint y: 313, endPoint x: 322, endPoint y: 257, distance: 56.4
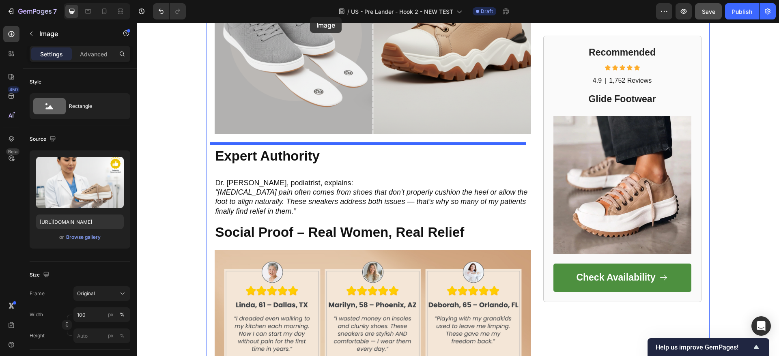
scroll to position [639, 0]
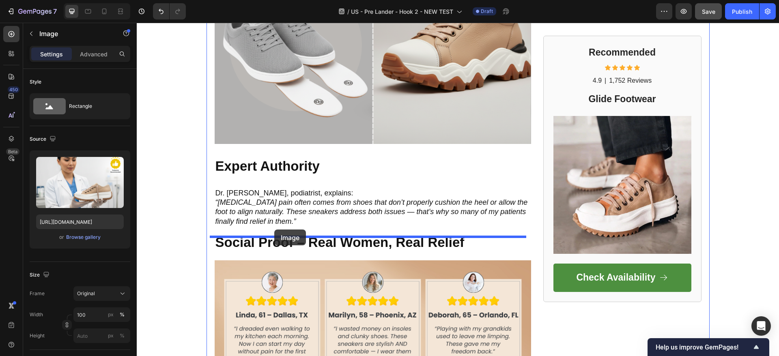
drag, startPoint x: 322, startPoint y: 258, endPoint x: 341, endPoint y: 239, distance: 26.7
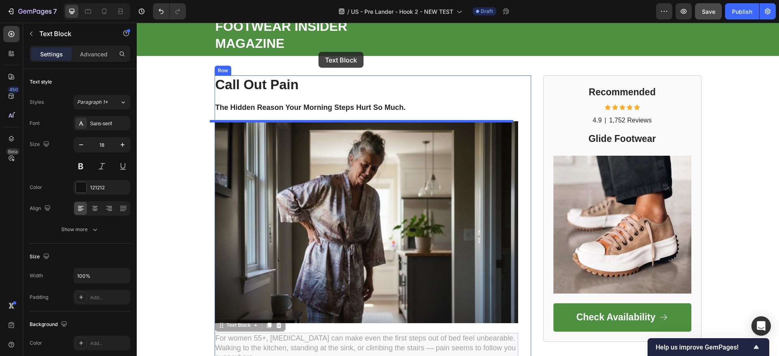
scroll to position [13, 0]
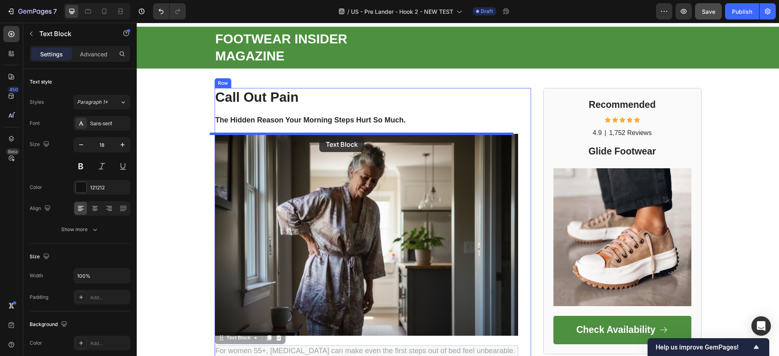
drag, startPoint x: 332, startPoint y: 234, endPoint x: 320, endPoint y: 140, distance: 94.5
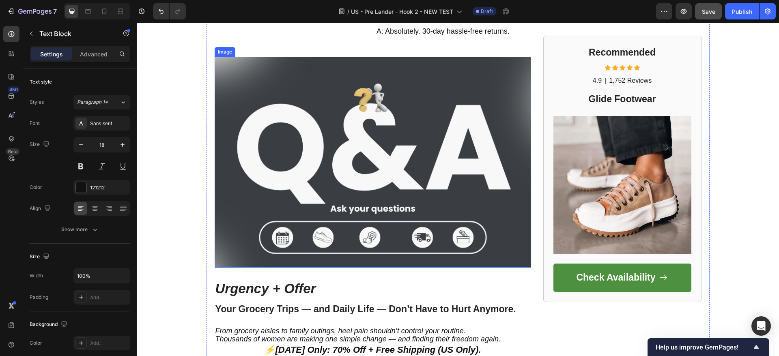
scroll to position [1839, 0]
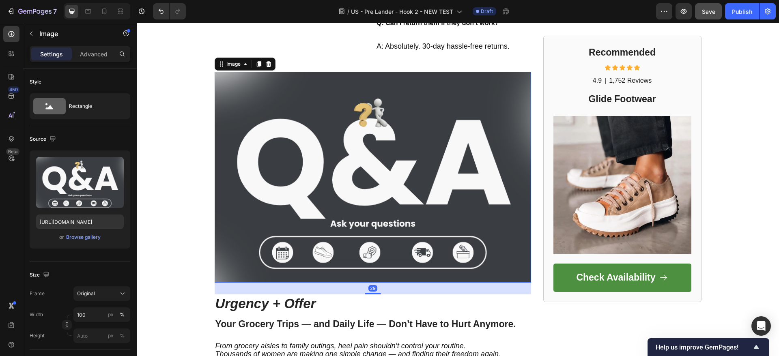
click at [333, 161] on img at bounding box center [373, 177] width 317 height 211
click at [265, 64] on icon at bounding box center [268, 64] width 6 height 6
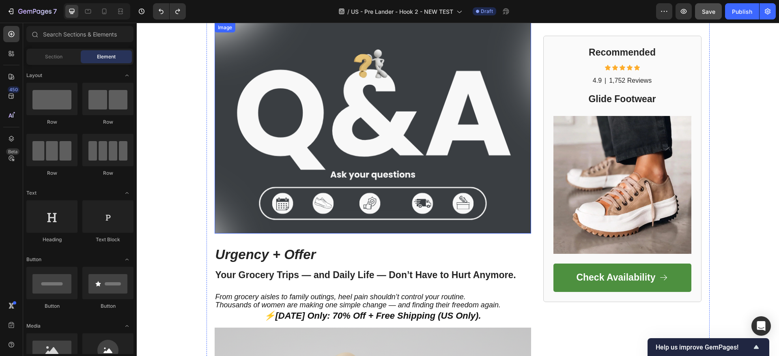
scroll to position [1846, 0]
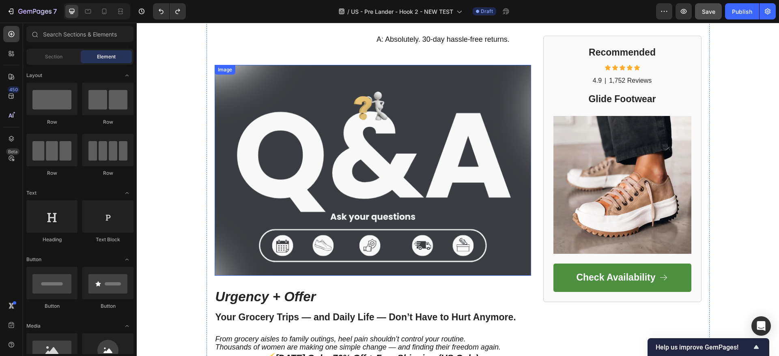
click at [364, 121] on img at bounding box center [373, 170] width 317 height 211
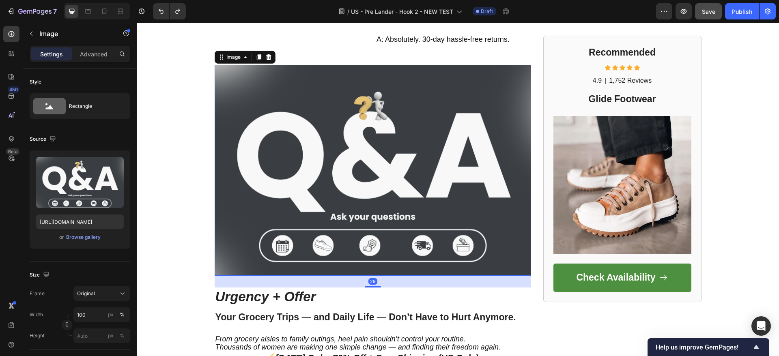
click at [266, 56] on icon at bounding box center [268, 57] width 5 height 6
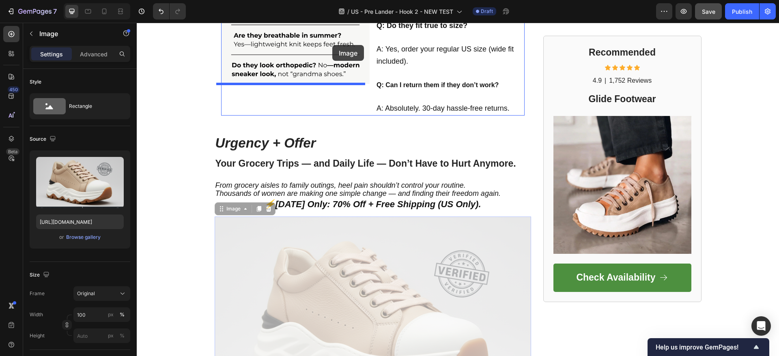
scroll to position [1758, 0]
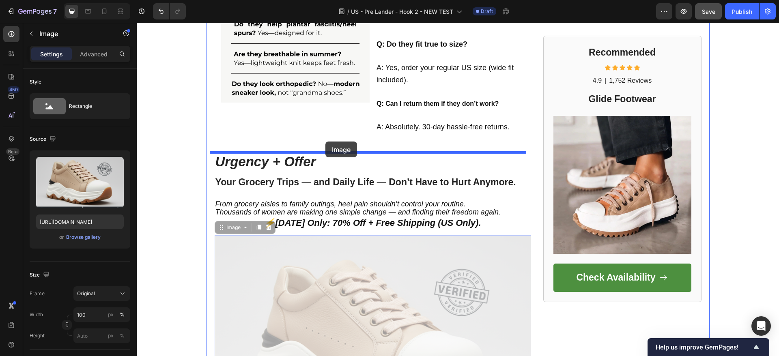
drag, startPoint x: 318, startPoint y: 196, endPoint x: 325, endPoint y: 142, distance: 55.3
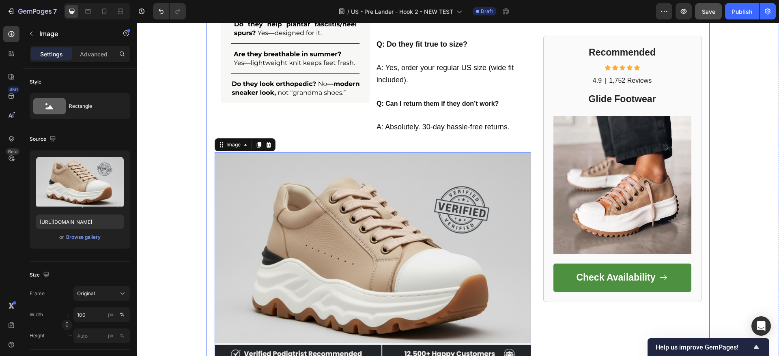
scroll to position [1941, 0]
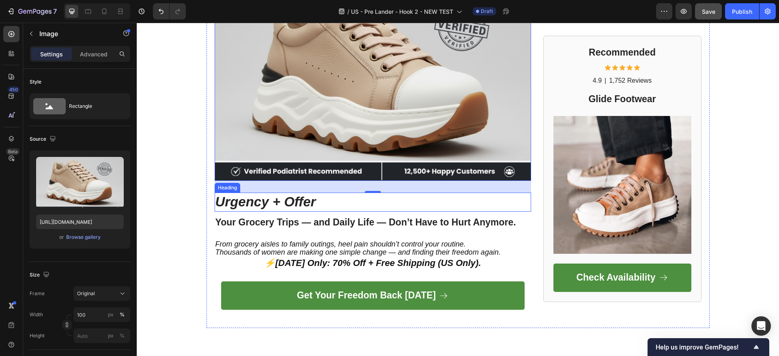
click at [269, 200] on strong "Urgency + Offer" at bounding box center [266, 201] width 101 height 15
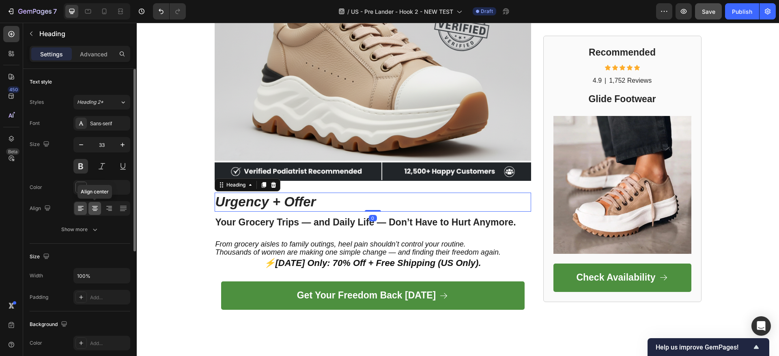
click at [94, 209] on icon at bounding box center [95, 209] width 8 height 8
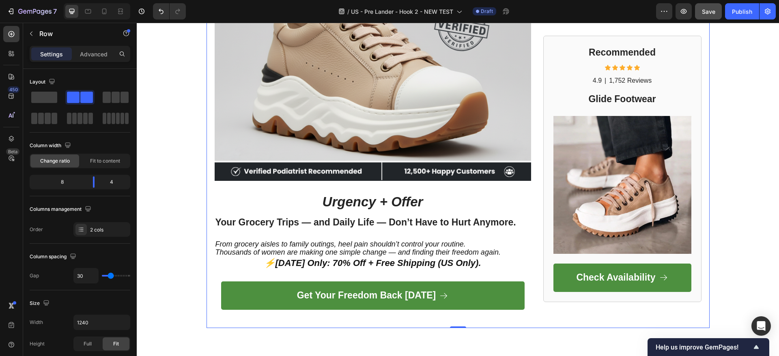
click at [410, 203] on strong "Urgency + Offer" at bounding box center [373, 201] width 101 height 15
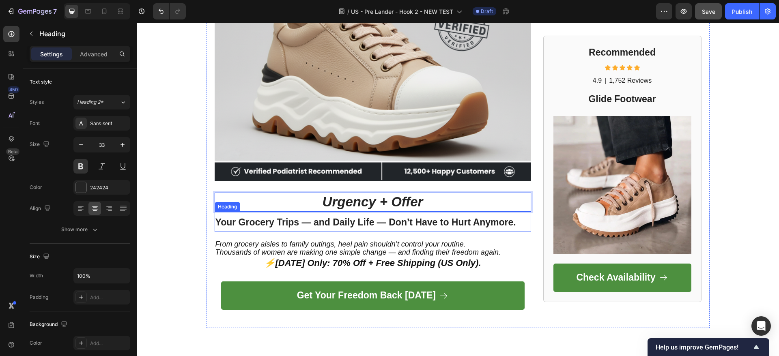
click at [356, 205] on strong "Urgency + Offer" at bounding box center [373, 201] width 101 height 15
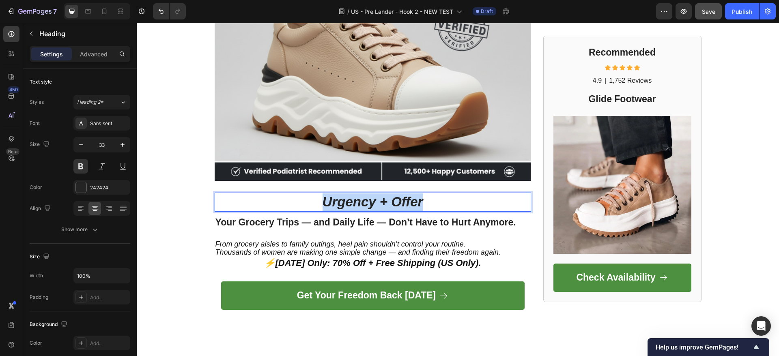
click at [356, 205] on strong "Urgency + Offer" at bounding box center [373, 201] width 101 height 15
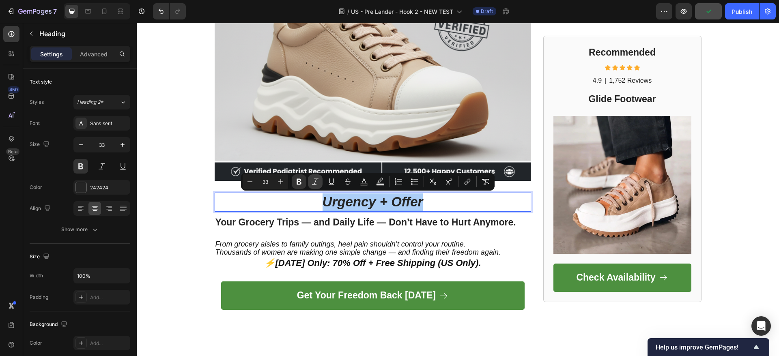
click at [314, 182] on icon "Editor contextual toolbar" at bounding box center [315, 182] width 8 height 8
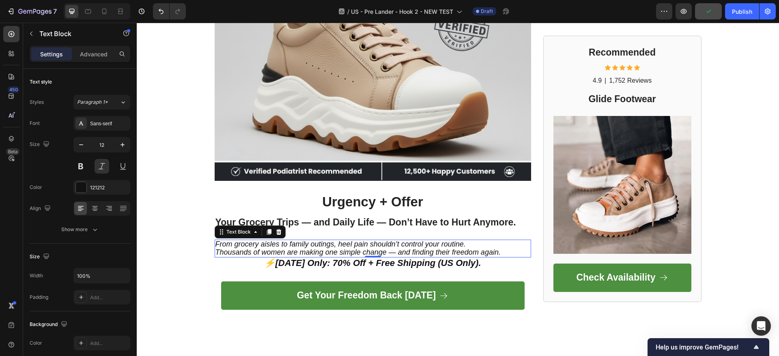
click at [325, 243] on span "From grocery aisles to family outings, heel pain shouldn’t control your routine." at bounding box center [341, 244] width 250 height 8
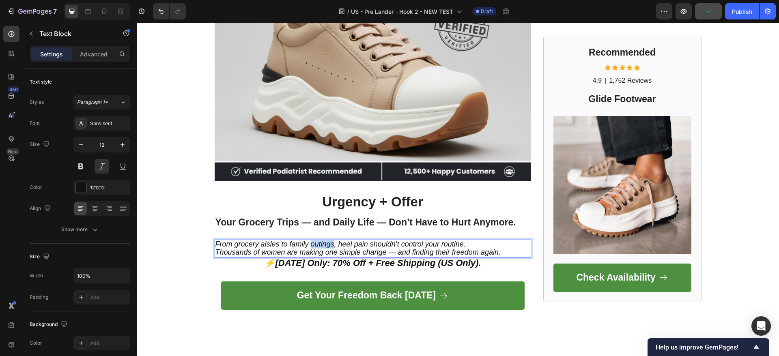
click at [325, 243] on span "From grocery aisles to family outings, heel pain shouldn’t control your routine." at bounding box center [341, 244] width 250 height 8
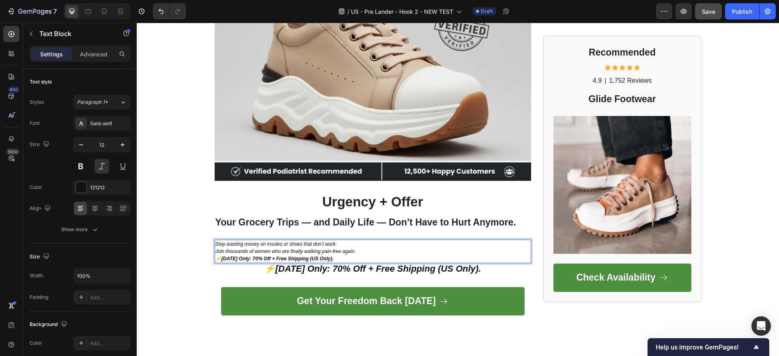
click at [331, 258] on p "⚡ Today Only: 70% Off + Free Shipping (US Only)." at bounding box center [373, 258] width 315 height 7
click at [267, 259] on strong "[DATE] Only: 70% Off + Free Shipping (US Only)." at bounding box center [278, 259] width 112 height 6
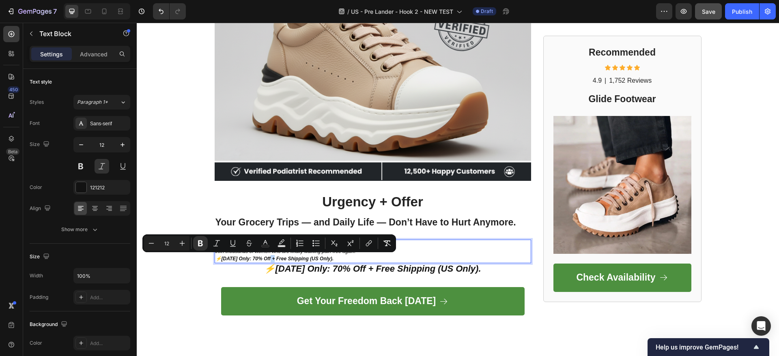
click at [267, 259] on strong "[DATE] Only: 70% Off + Free Shipping (US Only)." at bounding box center [278, 259] width 112 height 6
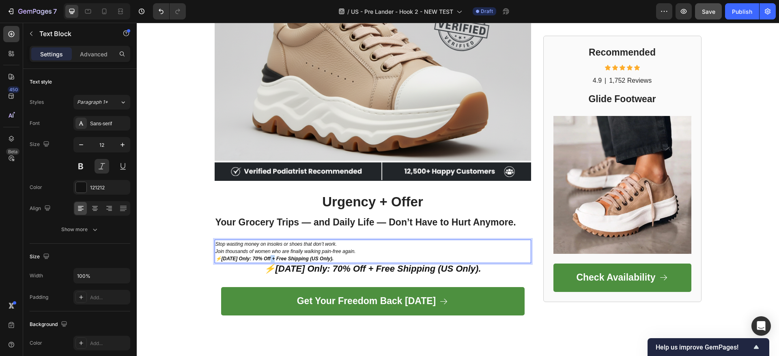
click at [267, 259] on strong "[DATE] Only: 70% Off + Free Shipping (US Only)." at bounding box center [278, 259] width 112 height 6
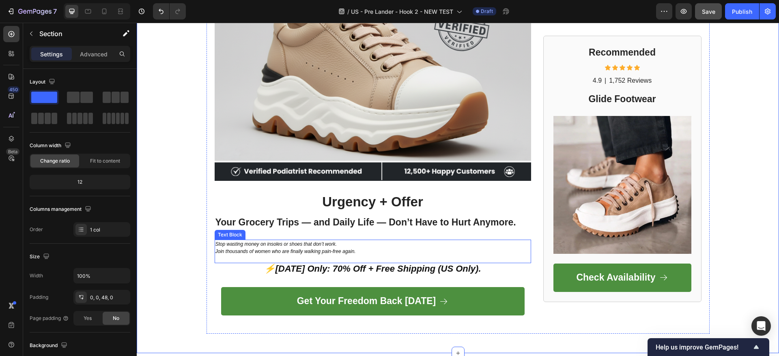
click at [248, 252] on p "Join thousands of women who are finally walking pain-free again." at bounding box center [373, 251] width 315 height 7
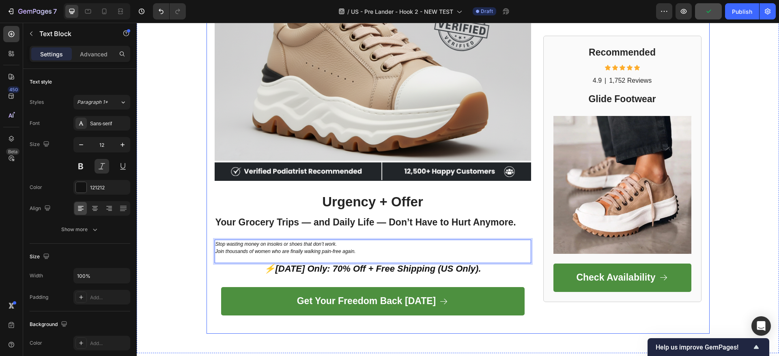
click at [230, 271] on p "⚡ Today Only: 70% Off + Free Shipping (US Only)." at bounding box center [373, 269] width 315 height 10
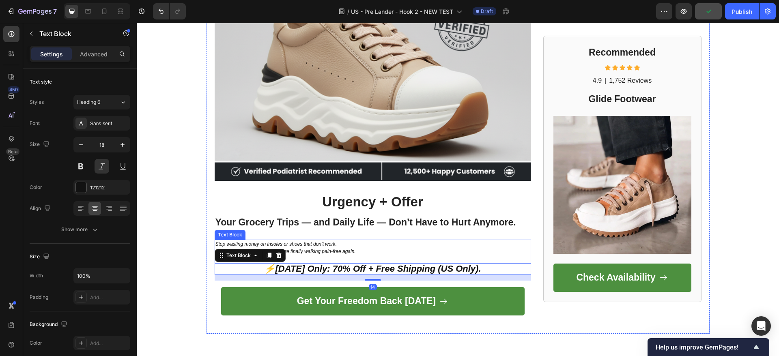
click at [256, 247] on p "Stop wasting money on insoles or shoes that don’t work." at bounding box center [373, 244] width 315 height 7
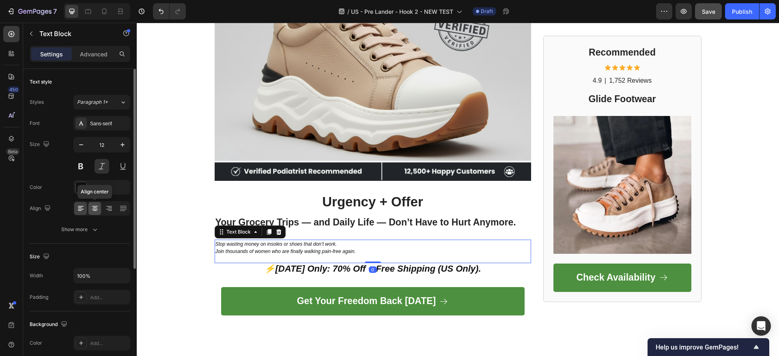
click at [95, 208] on icon at bounding box center [95, 208] width 4 height 1
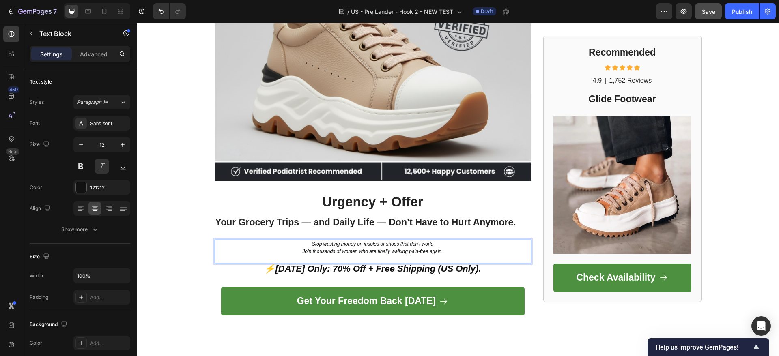
click at [371, 249] on p "Join thousands of women who are finally walking pain-free again." at bounding box center [373, 251] width 315 height 7
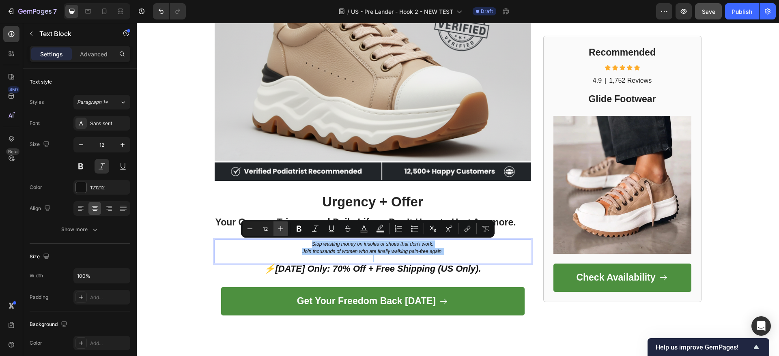
click at [282, 229] on icon "Editor contextual toolbar" at bounding box center [280, 228] width 5 height 5
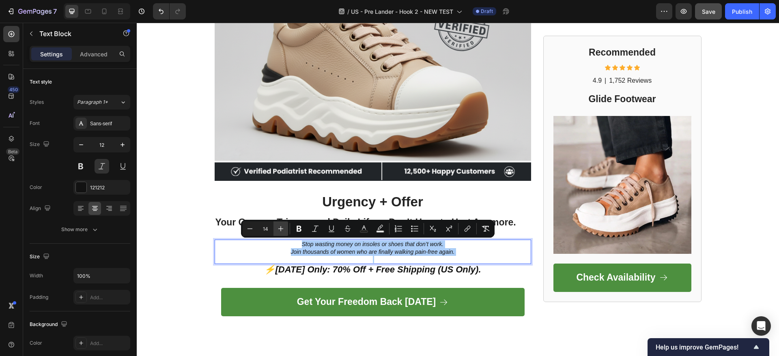
click at [282, 229] on icon "Editor contextual toolbar" at bounding box center [280, 228] width 5 height 5
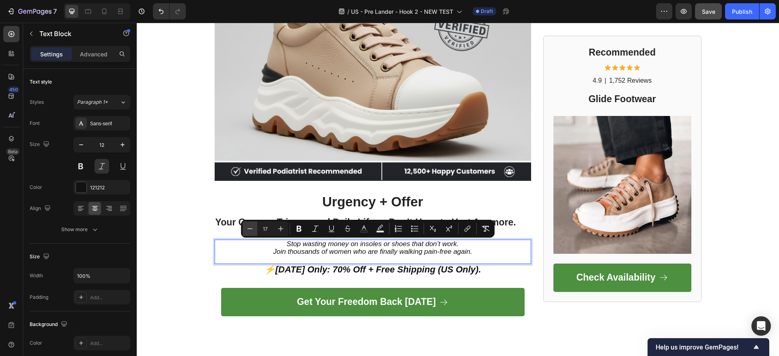
click at [250, 229] on icon "Editor contextual toolbar" at bounding box center [250, 228] width 5 height 0
type input "16"
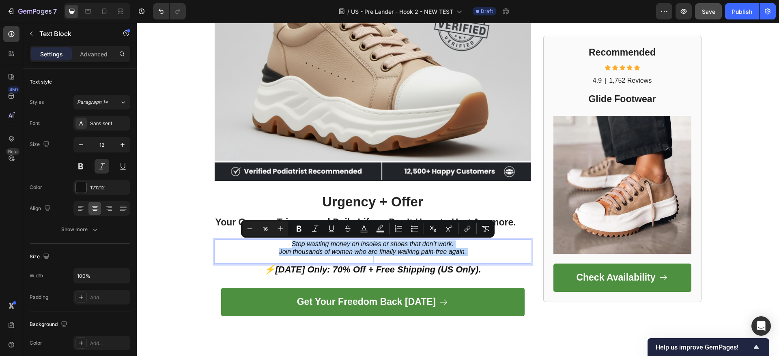
click at [218, 241] on p "Stop wasting money on insoles or shoes that don’t work." at bounding box center [373, 245] width 315 height 8
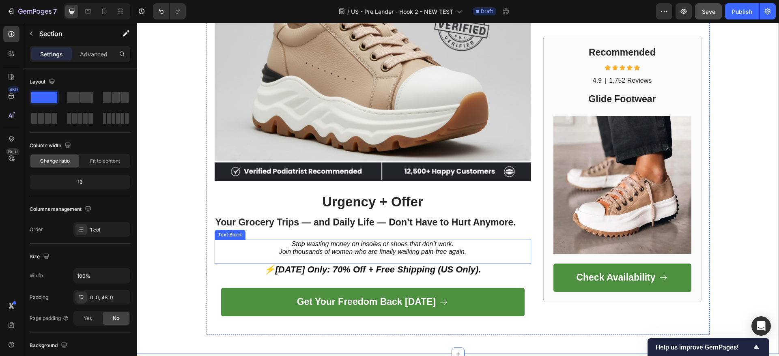
click at [390, 247] on span "Stop wasting money on insoles or shoes that don’t work." at bounding box center [373, 244] width 162 height 7
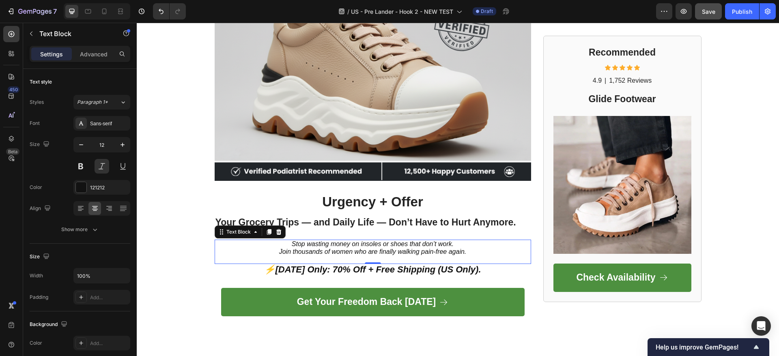
click at [390, 247] on span "Stop wasting money on insoles or shoes that don’t work." at bounding box center [373, 244] width 162 height 7
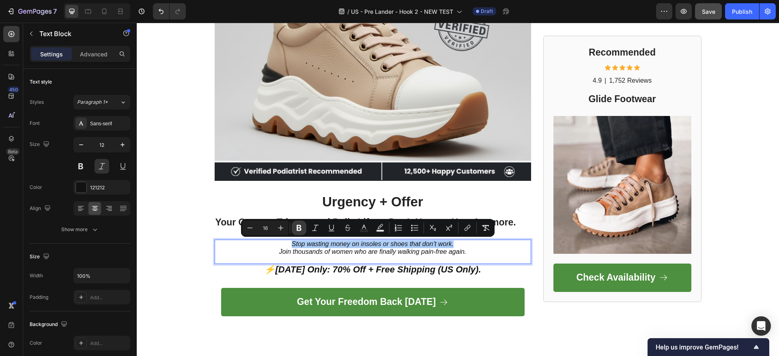
click at [300, 229] on icon "Editor contextual toolbar" at bounding box center [299, 228] width 8 height 8
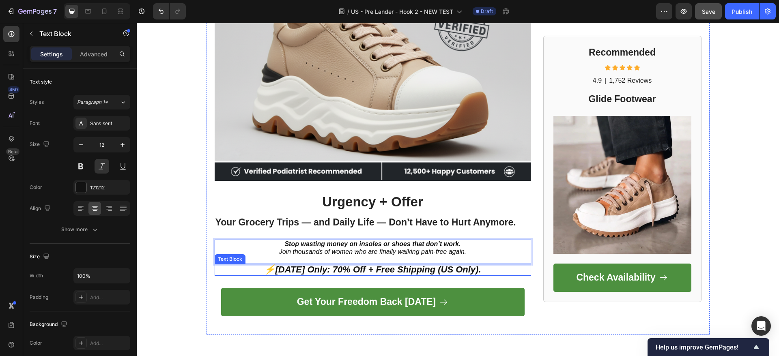
click at [327, 269] on strong "[DATE] Only: 70% Off + Free Shipping (US Only)." at bounding box center [378, 270] width 206 height 10
click at [288, 269] on strong "[DATE] Only: 70% Off + Free Shipping (US Only)." at bounding box center [378, 270] width 206 height 10
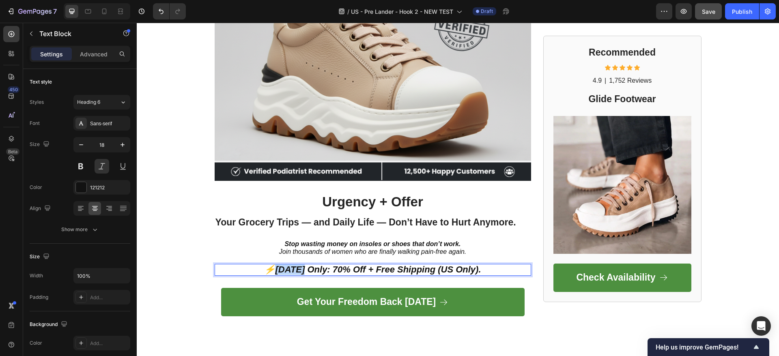
click at [288, 269] on strong "[DATE] Only: 70% Off + Free Shipping (US Only)." at bounding box center [378, 270] width 206 height 10
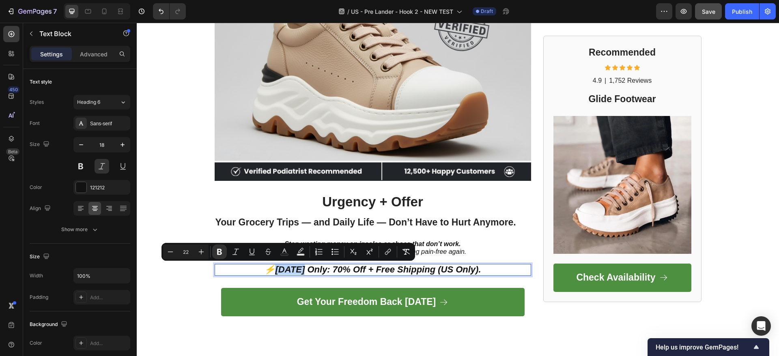
click at [288, 269] on strong "[DATE] Only: 70% Off + Free Shipping (US Only)." at bounding box center [378, 270] width 206 height 10
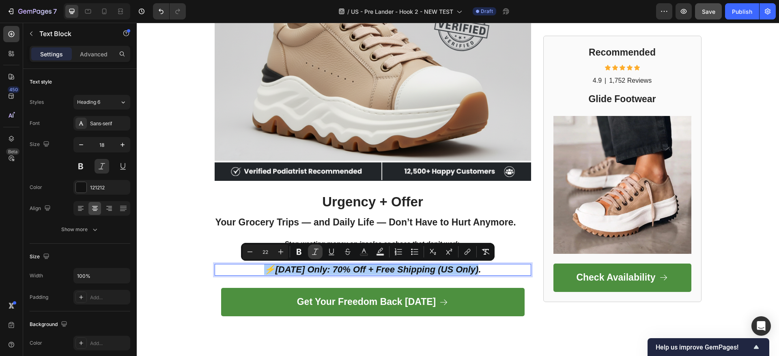
click at [318, 253] on icon "Editor contextual toolbar" at bounding box center [315, 252] width 8 height 8
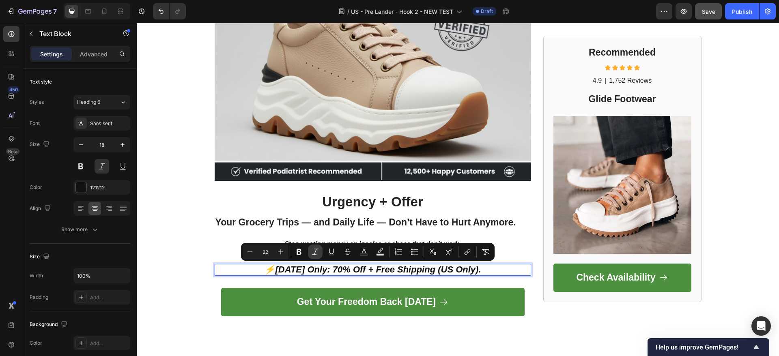
click at [317, 253] on icon "Editor contextual toolbar" at bounding box center [315, 252] width 8 height 8
click at [101, 172] on button at bounding box center [102, 166] width 15 height 15
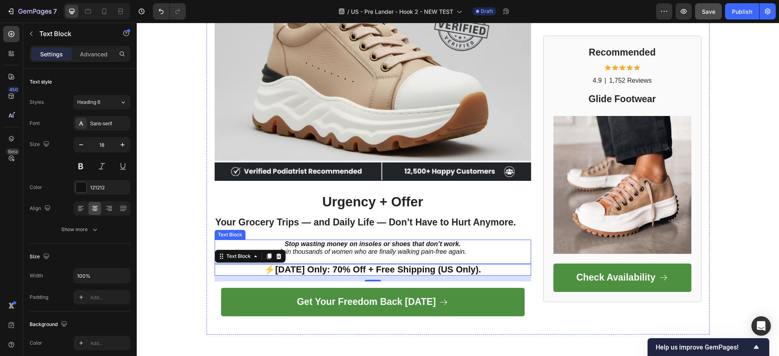
click at [331, 248] on span "Join thousands of women who are finally walking pain-free again." at bounding box center [373, 251] width 188 height 7
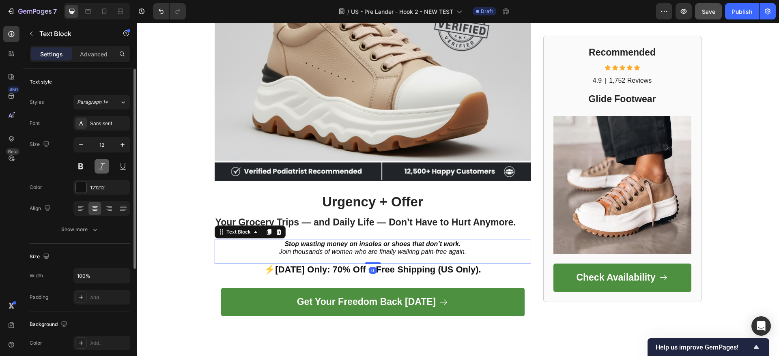
click at [103, 169] on button at bounding box center [102, 166] width 15 height 15
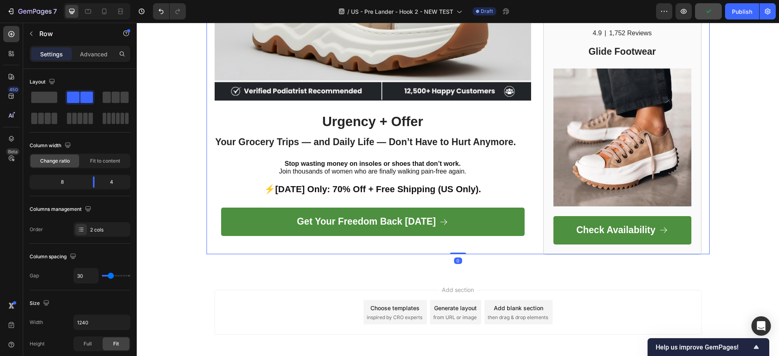
scroll to position [2056, 0]
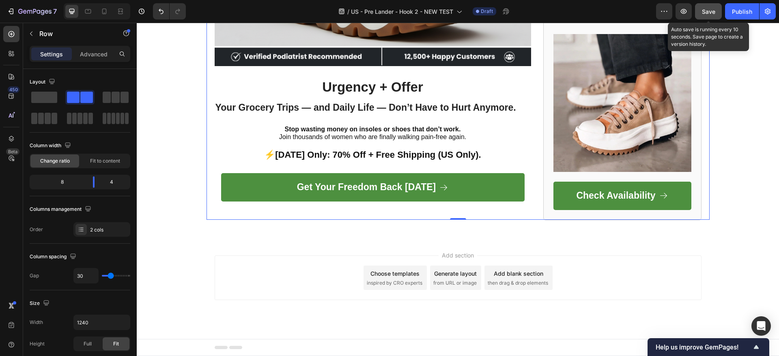
click at [711, 9] on span "Save" at bounding box center [708, 11] width 13 height 7
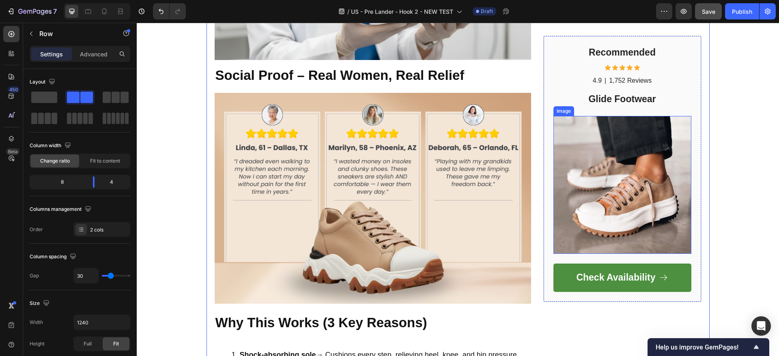
scroll to position [899, 0]
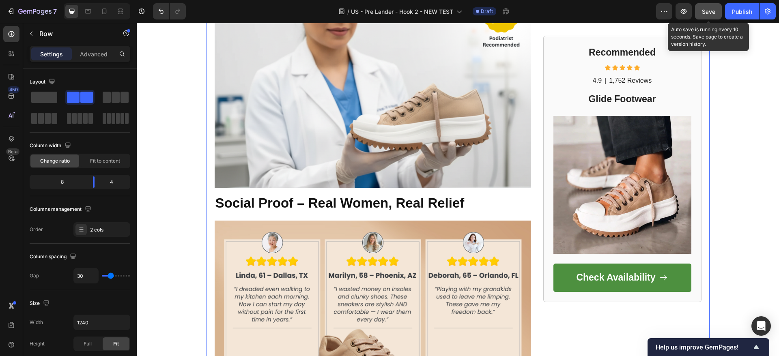
click at [711, 14] on span "Save" at bounding box center [708, 11] width 13 height 7
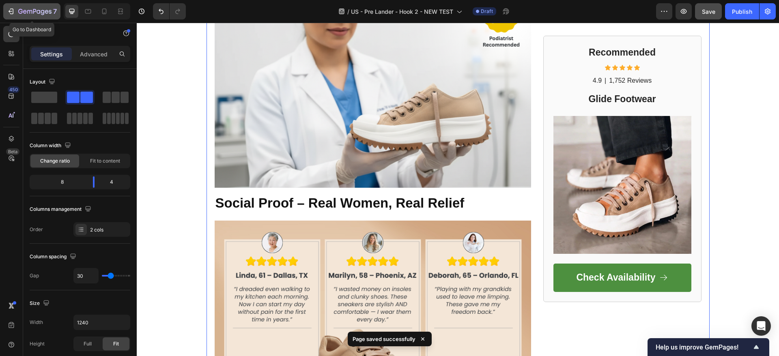
click at [18, 14] on div "7" at bounding box center [32, 11] width 50 height 10
